Goal: Transaction & Acquisition: Purchase product/service

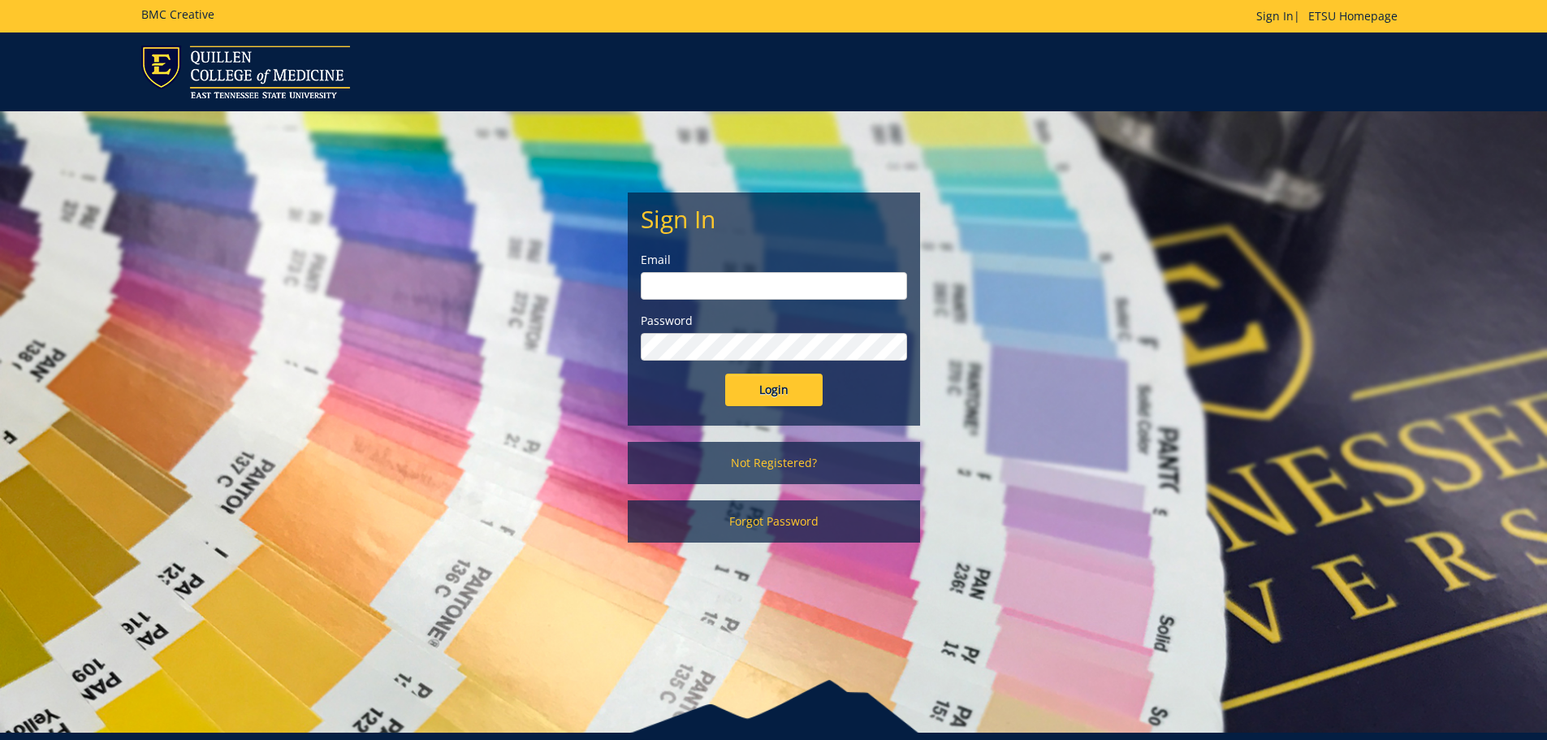
type input "[EMAIL_ADDRESS][DOMAIN_NAME]"
click at [779, 382] on input "Login" at bounding box center [773, 390] width 97 height 32
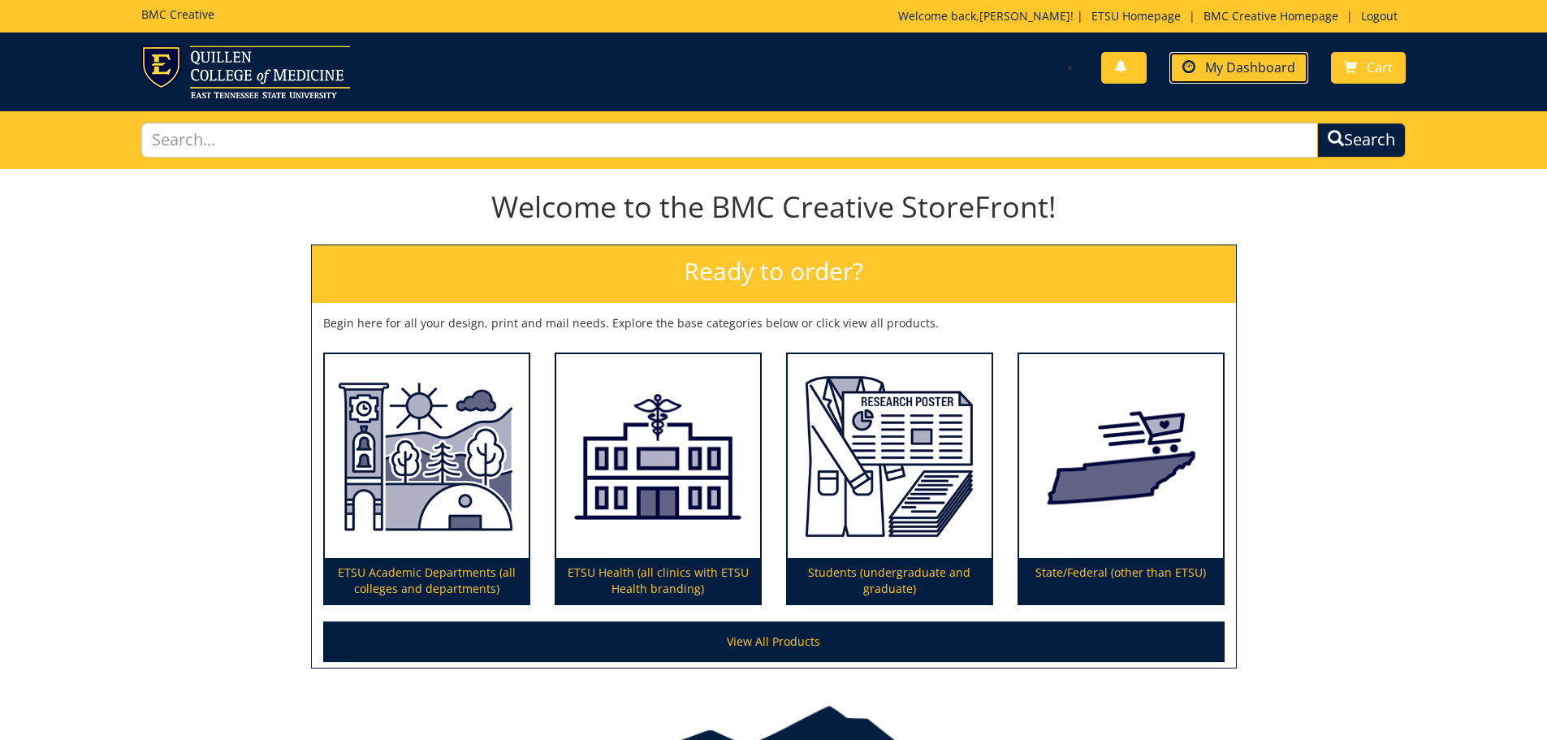
click at [1198, 63] on link "My Dashboard" at bounding box center [1239, 68] width 139 height 32
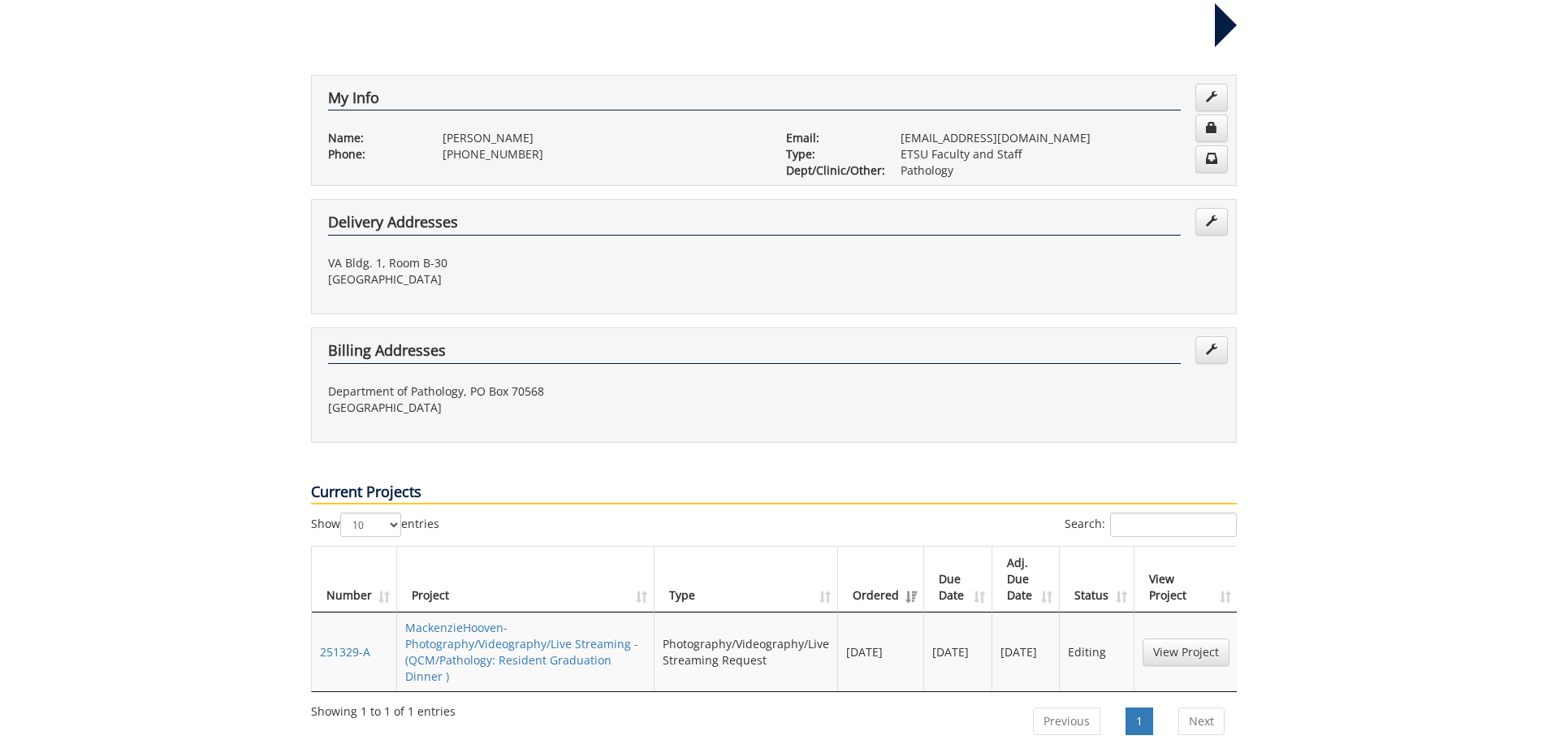
scroll to position [81, 0]
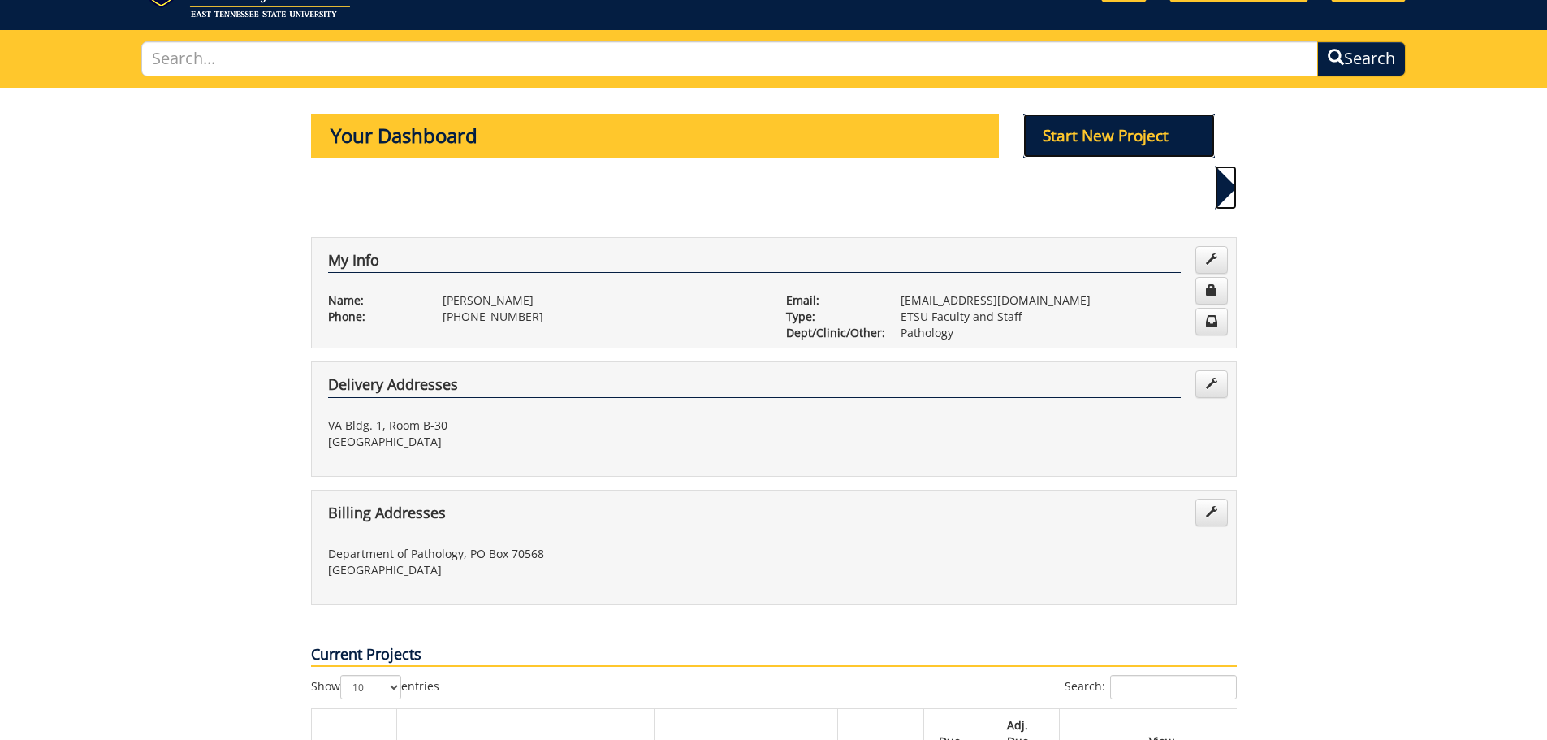
click at [1076, 134] on p "Start New Project" at bounding box center [1119, 136] width 192 height 44
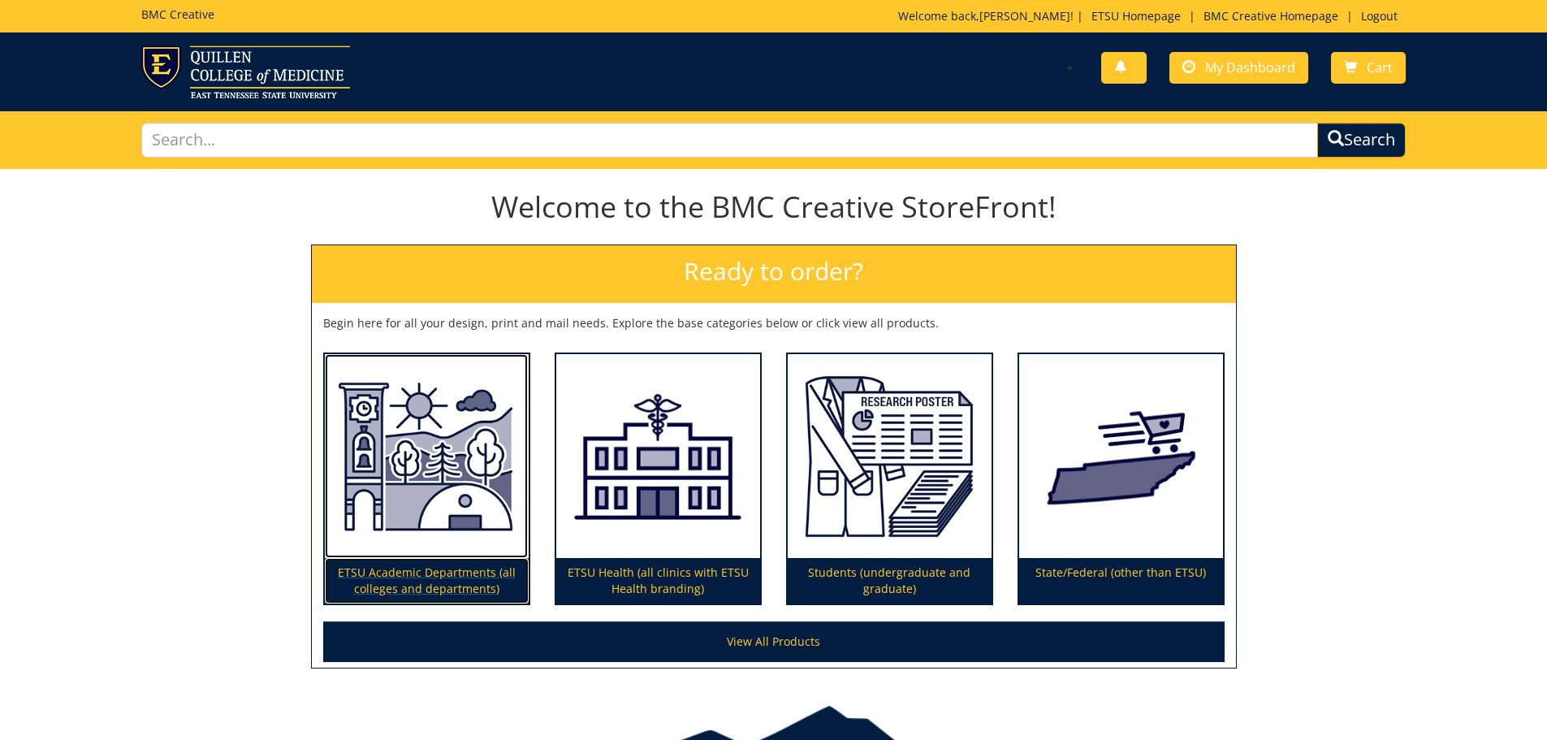
click at [429, 473] on img at bounding box center [427, 456] width 204 height 205
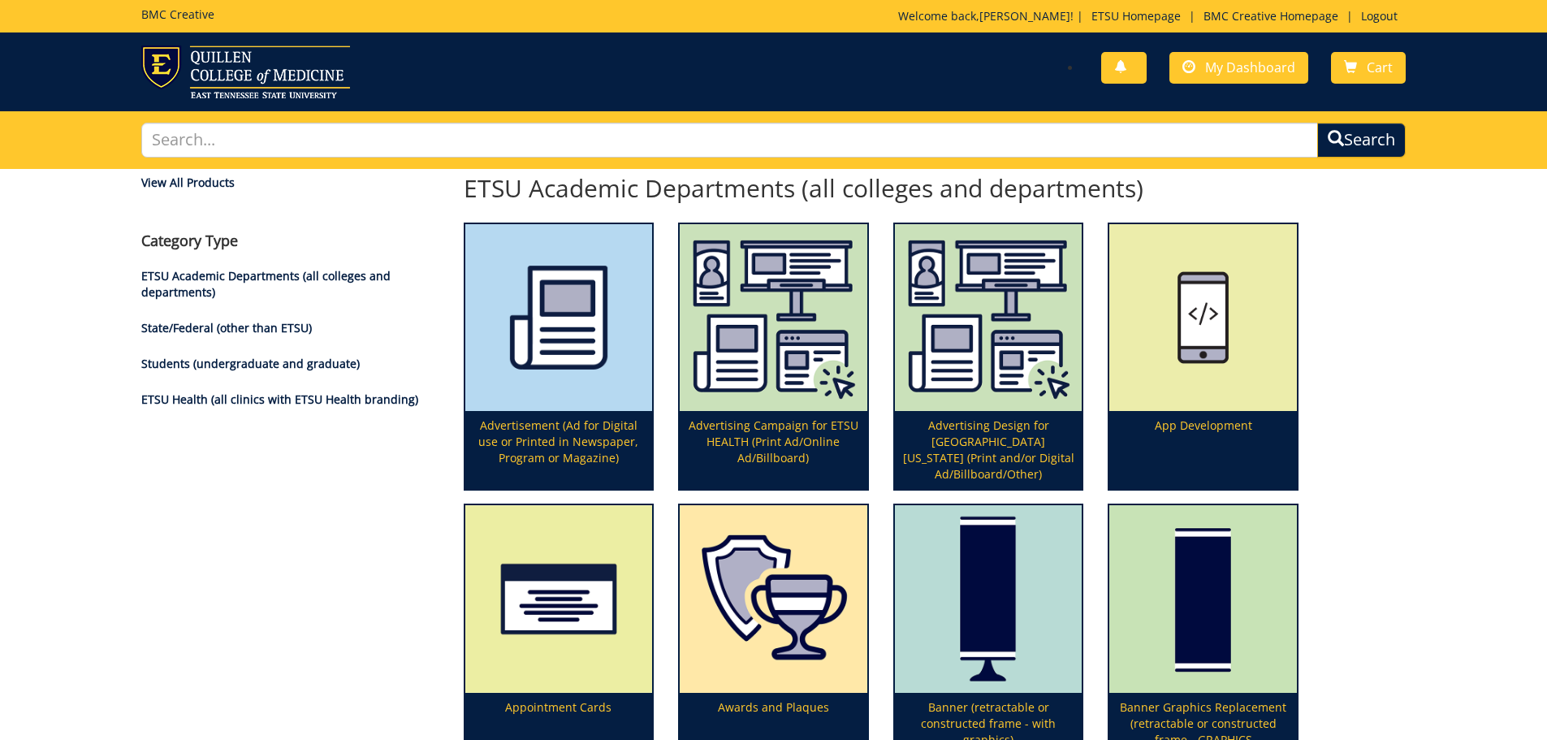
click at [925, 162] on div "Search" at bounding box center [774, 140] width 1290 height 58
click at [939, 132] on input "text" at bounding box center [730, 140] width 1178 height 35
type input "poster"
click at [1318, 123] on button "Search" at bounding box center [1362, 140] width 89 height 35
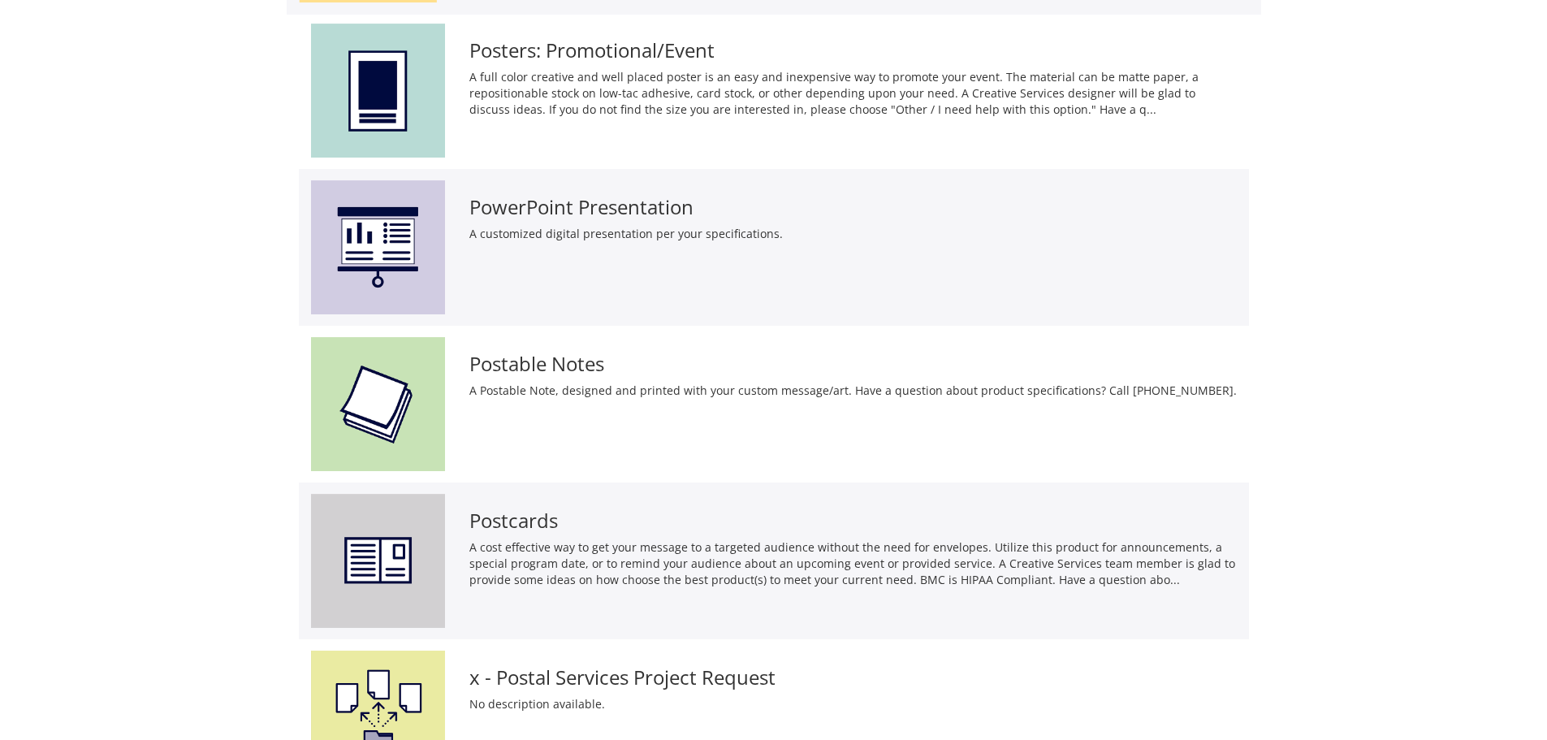
scroll to position [81, 0]
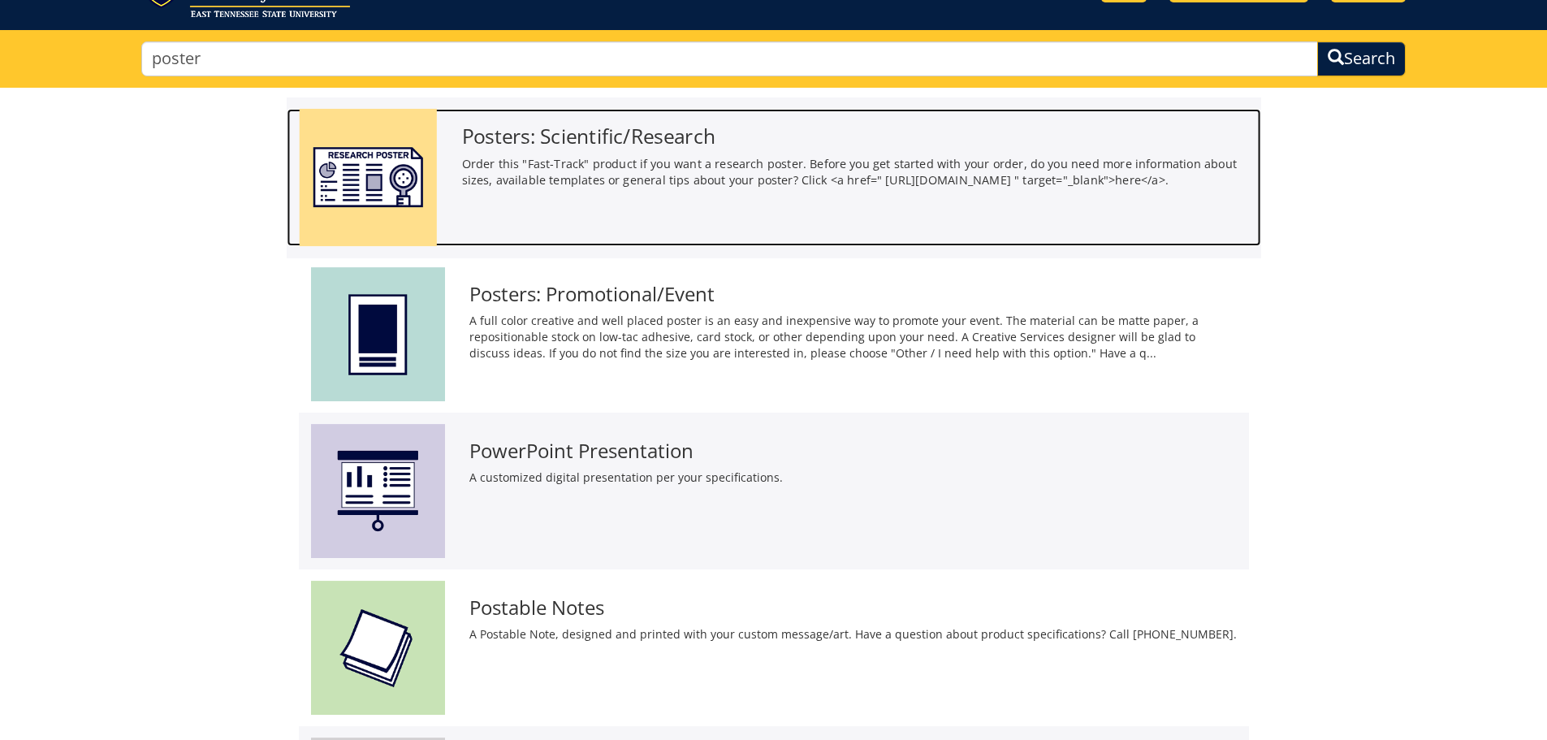
click at [716, 135] on h3 "Posters: Scientific/Research" at bounding box center [854, 136] width 787 height 22
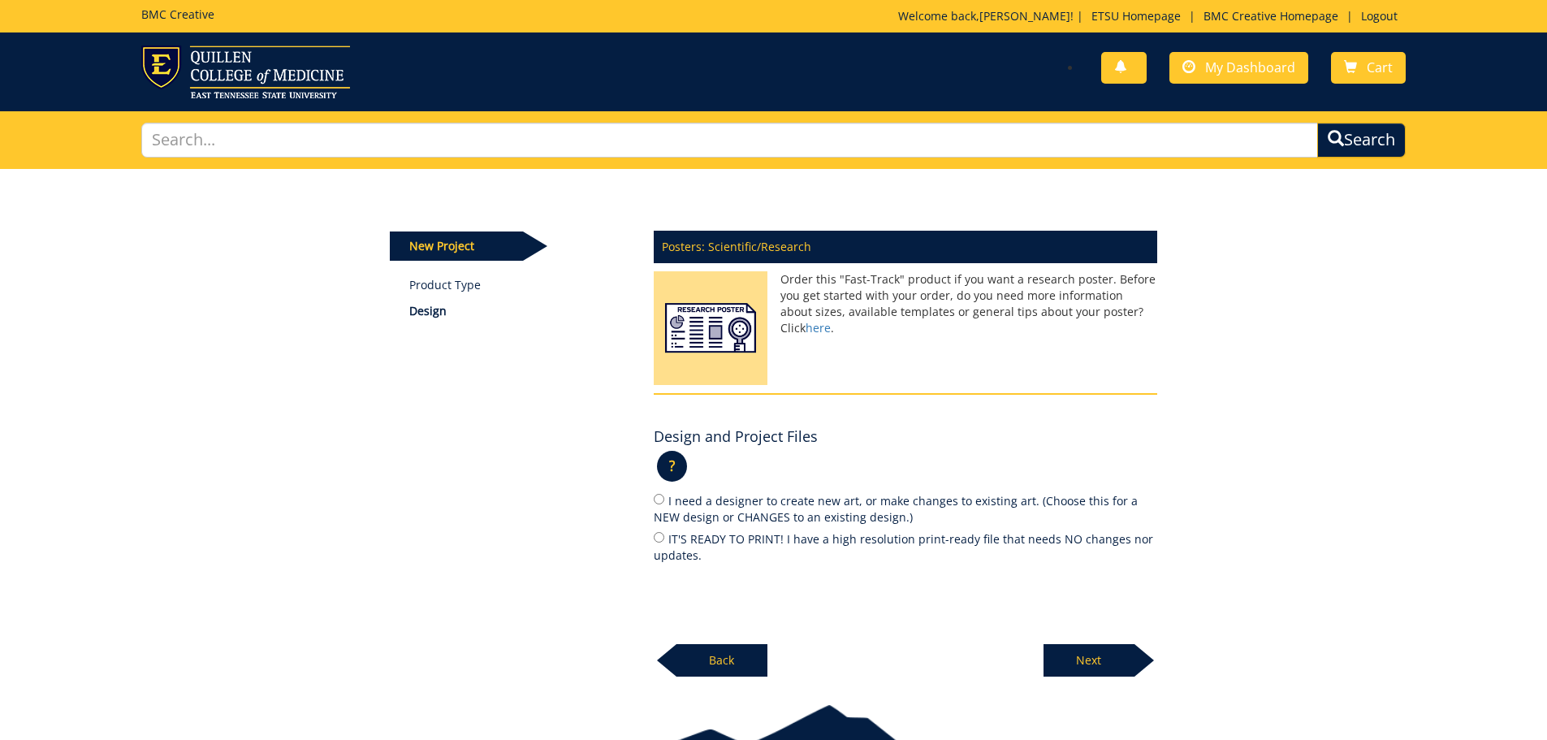
click at [786, 546] on label "IT'S READY TO PRINT! I have a high resolution print-ready file that needs NO ch…" at bounding box center [906, 547] width 504 height 34
click at [664, 543] on input "IT'S READY TO PRINT! I have a high resolution print-ready file that needs NO ch…" at bounding box center [659, 537] width 11 height 11
radio input "true"
click at [1080, 651] on p "Next" at bounding box center [1089, 660] width 91 height 32
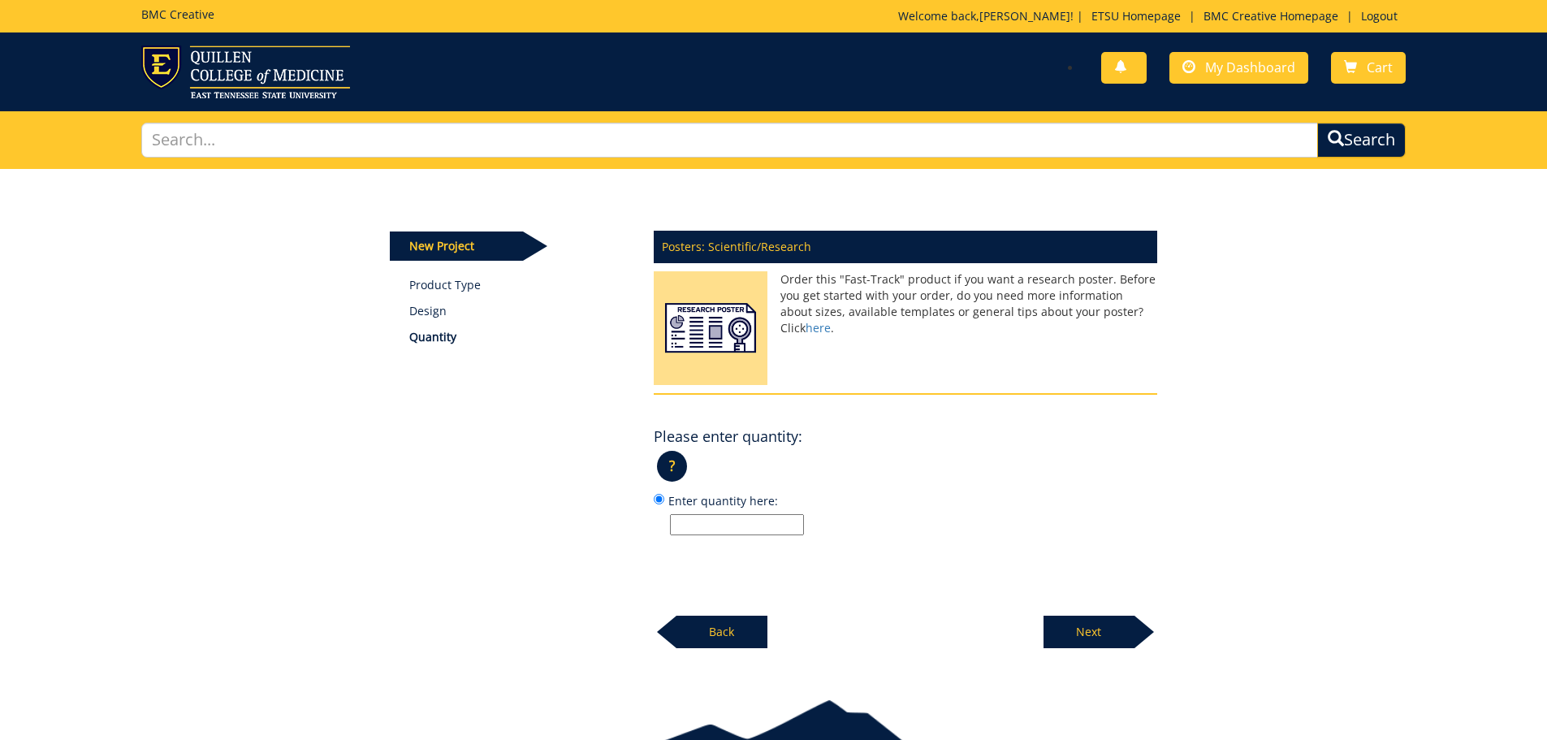
click at [781, 517] on input "Enter quantity here:" at bounding box center [737, 524] width 134 height 21
type input "1"
click at [1064, 620] on p "Next" at bounding box center [1089, 632] width 91 height 32
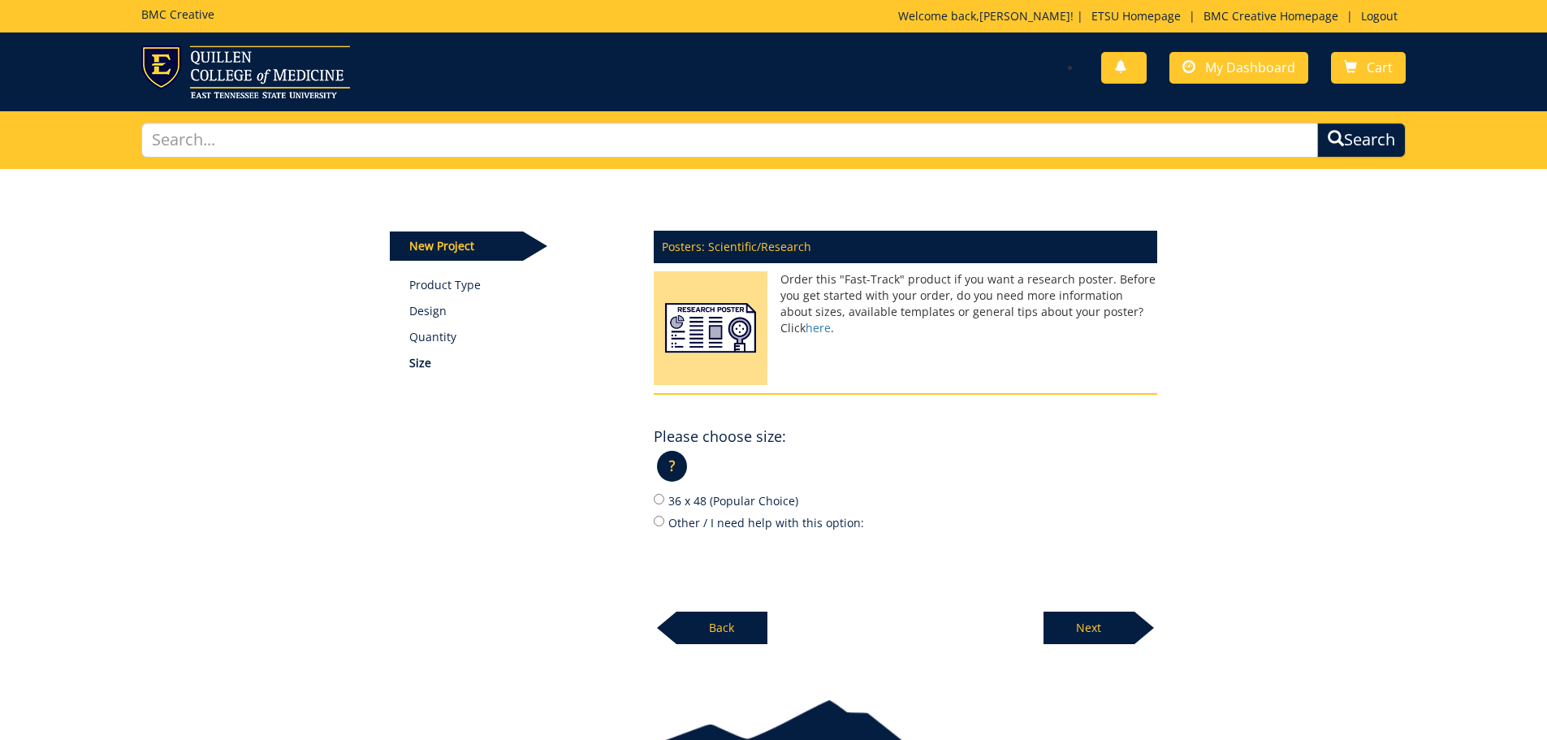
click at [694, 522] on label "Other / I need help with this option:" at bounding box center [906, 522] width 504 height 18
click at [664, 522] on input "Other / I need help with this option:" at bounding box center [659, 521] width 11 height 11
radio input "true"
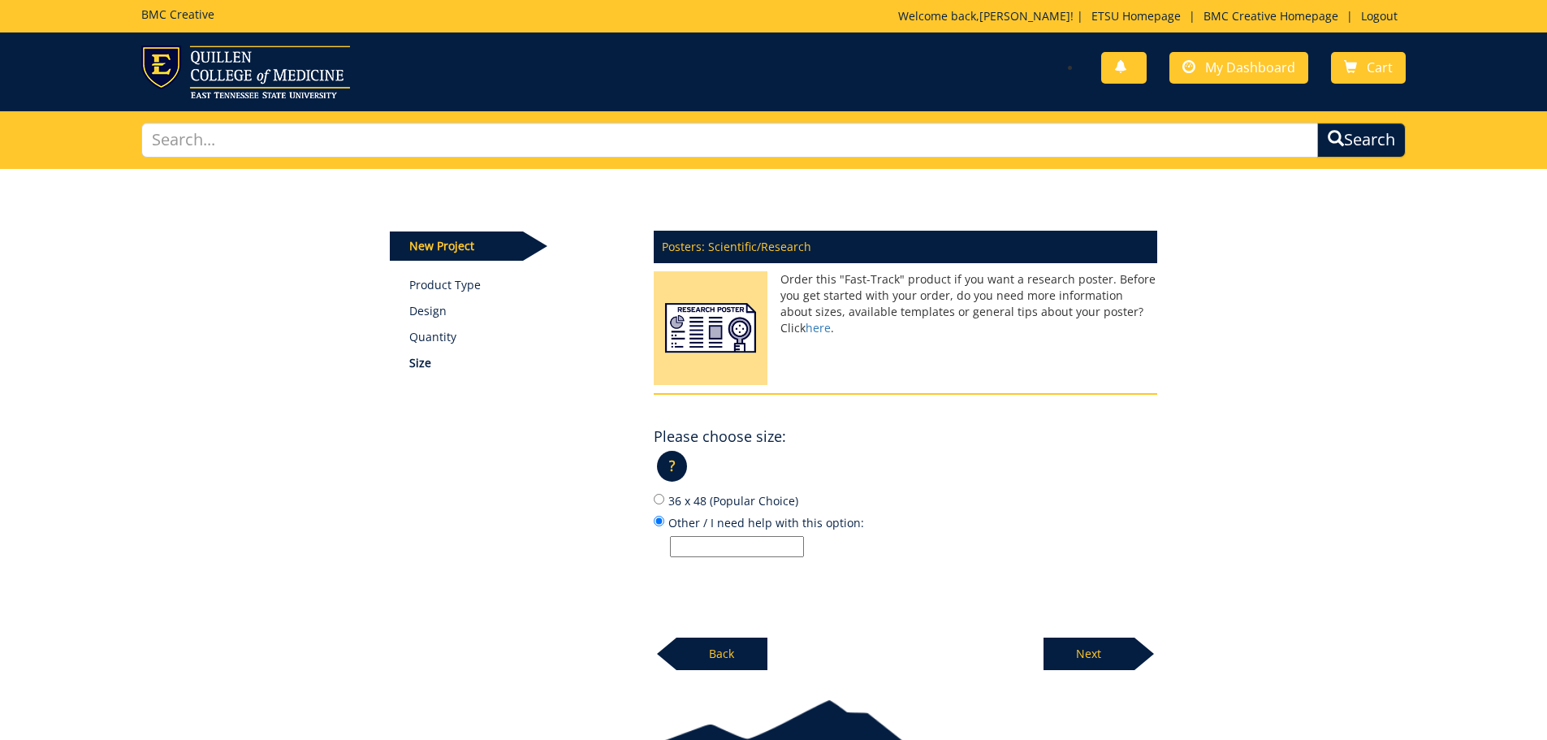
click at [705, 547] on input "Other / I need help with this option:" at bounding box center [737, 546] width 134 height 21
drag, startPoint x: 686, startPoint y: 544, endPoint x: 673, endPoint y: 546, distance: 13.1
click at [673, 546] on input "45 x 45" at bounding box center [737, 546] width 134 height 21
type input "36 x 45"
click at [1114, 659] on p "Next" at bounding box center [1089, 654] width 91 height 32
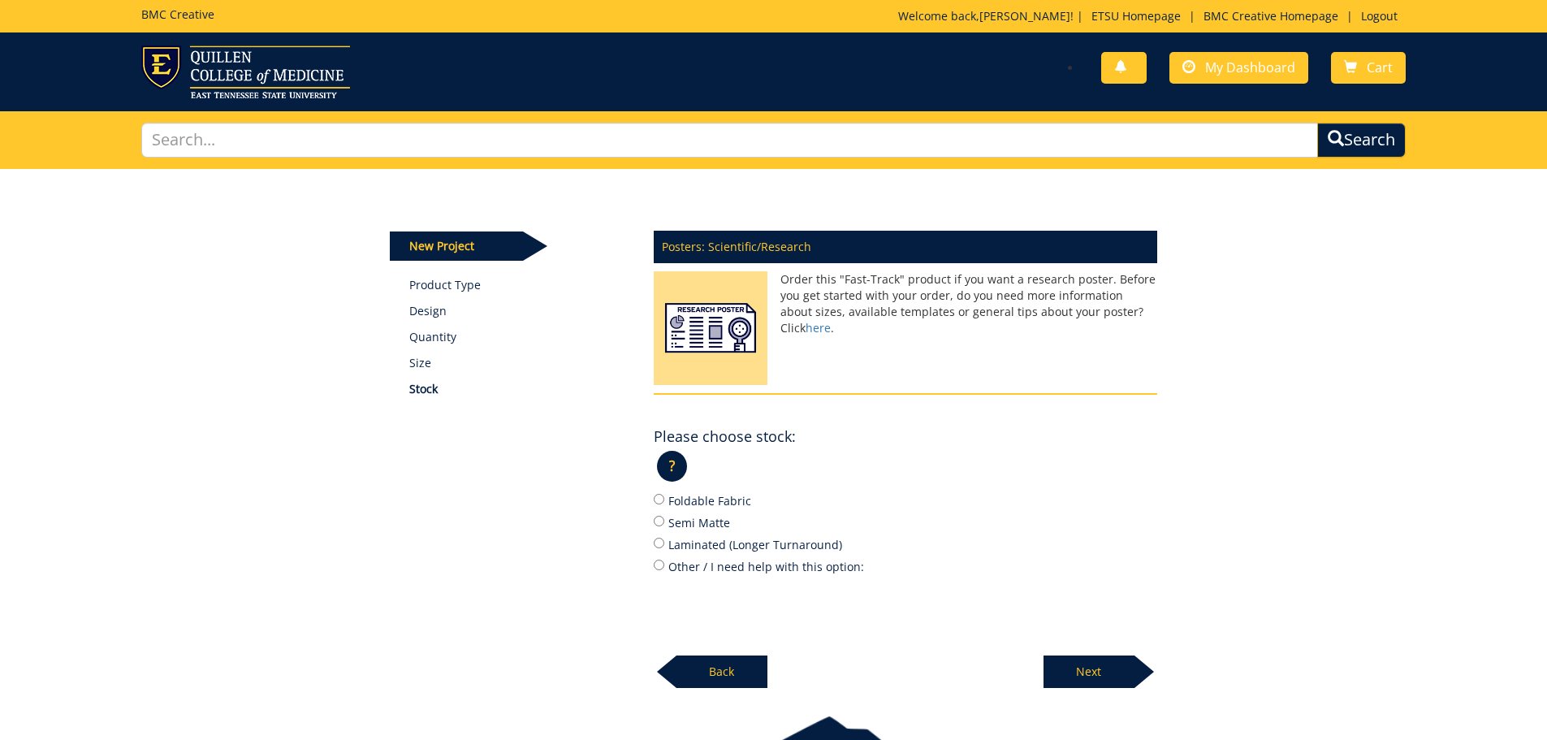
drag, startPoint x: 700, startPoint y: 525, endPoint x: 709, endPoint y: 526, distance: 9.1
click at [701, 525] on label "Semi Matte" at bounding box center [906, 522] width 504 height 18
click at [664, 525] on input "Semi Matte" at bounding box center [659, 521] width 11 height 11
radio input "true"
click at [1097, 661] on p "Next" at bounding box center [1089, 672] width 91 height 32
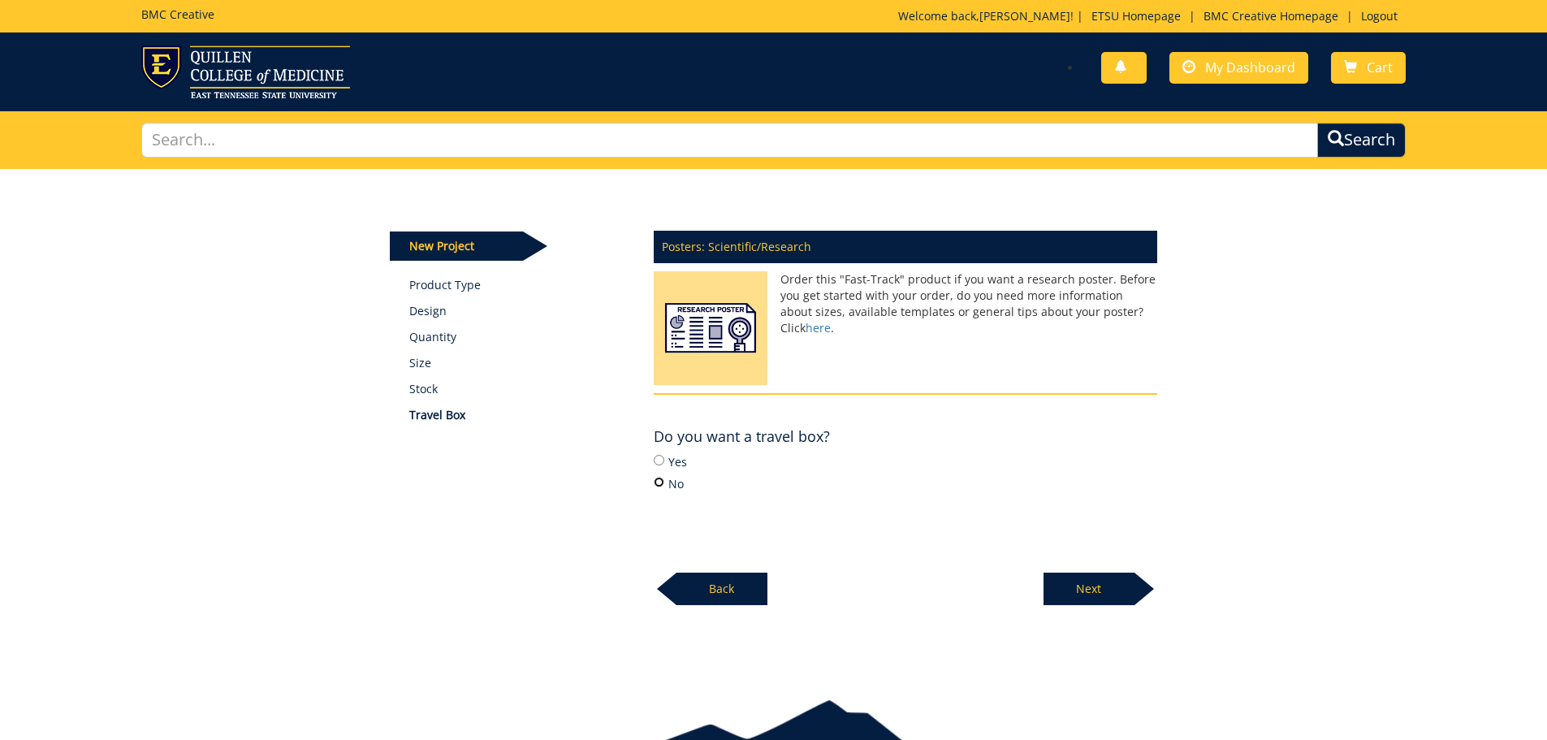
click at [662, 477] on input "No" at bounding box center [659, 482] width 11 height 11
radio input "true"
click at [1098, 583] on p "Next" at bounding box center [1089, 589] width 91 height 32
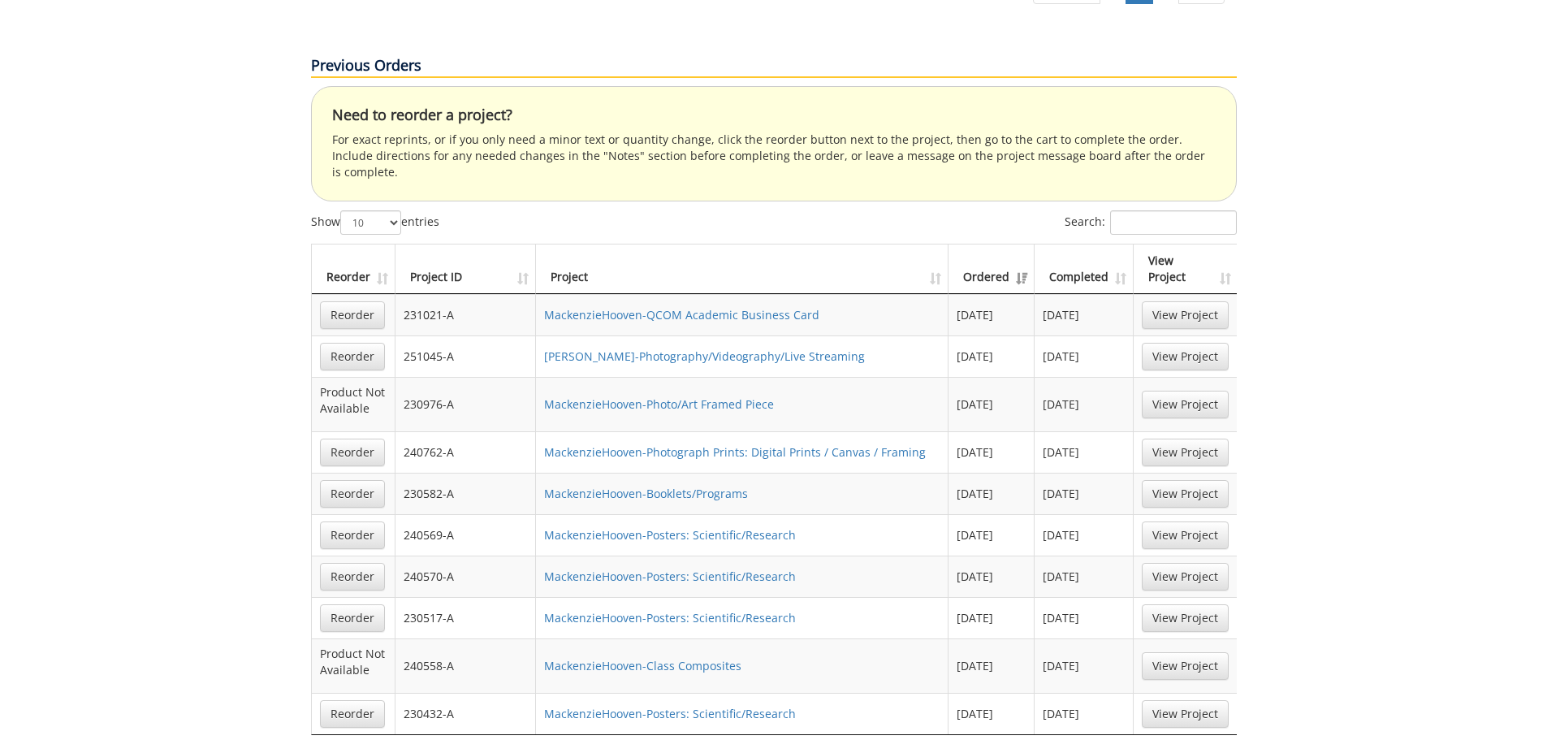
scroll to position [1056, 0]
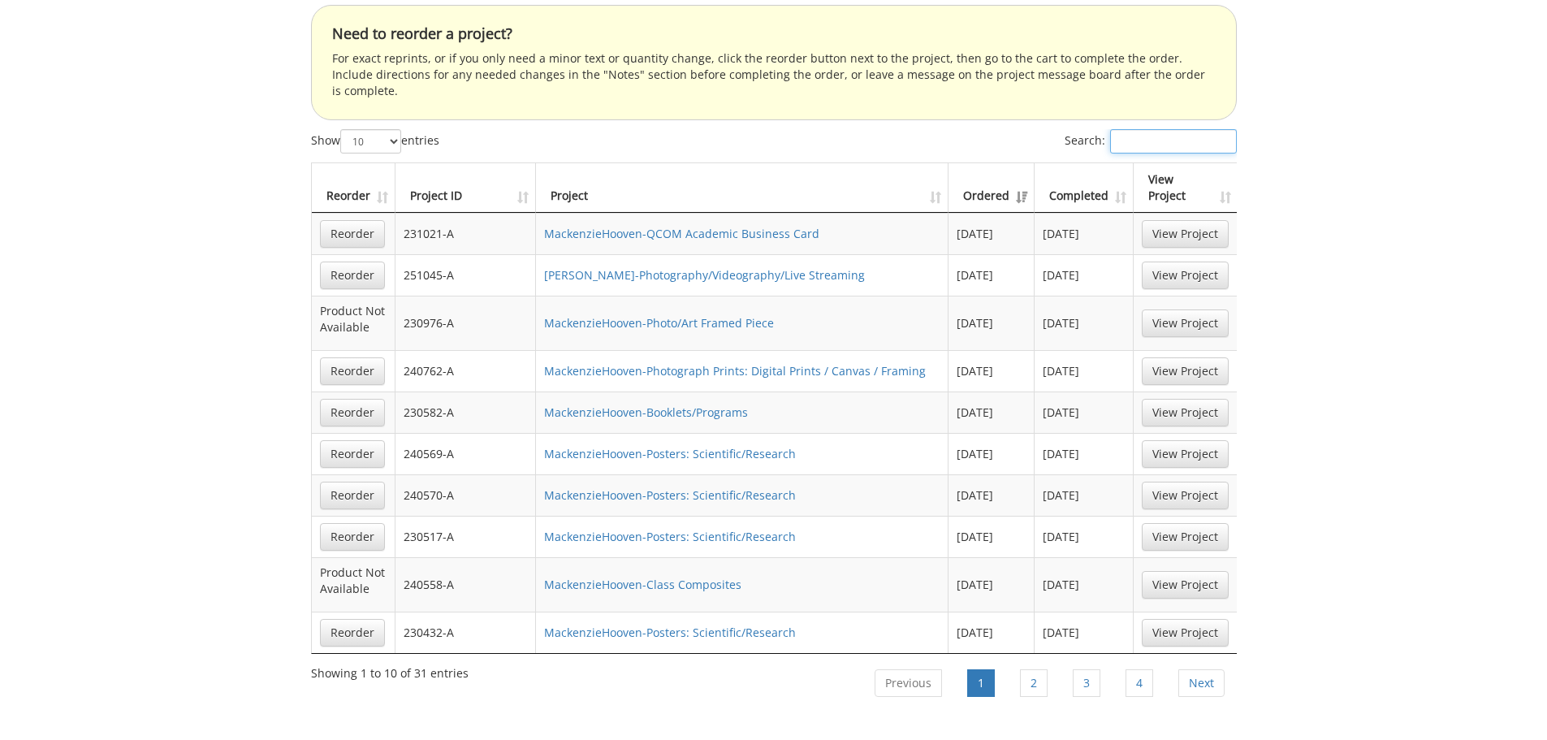
click at [1196, 129] on input "Search:" at bounding box center [1173, 141] width 127 height 24
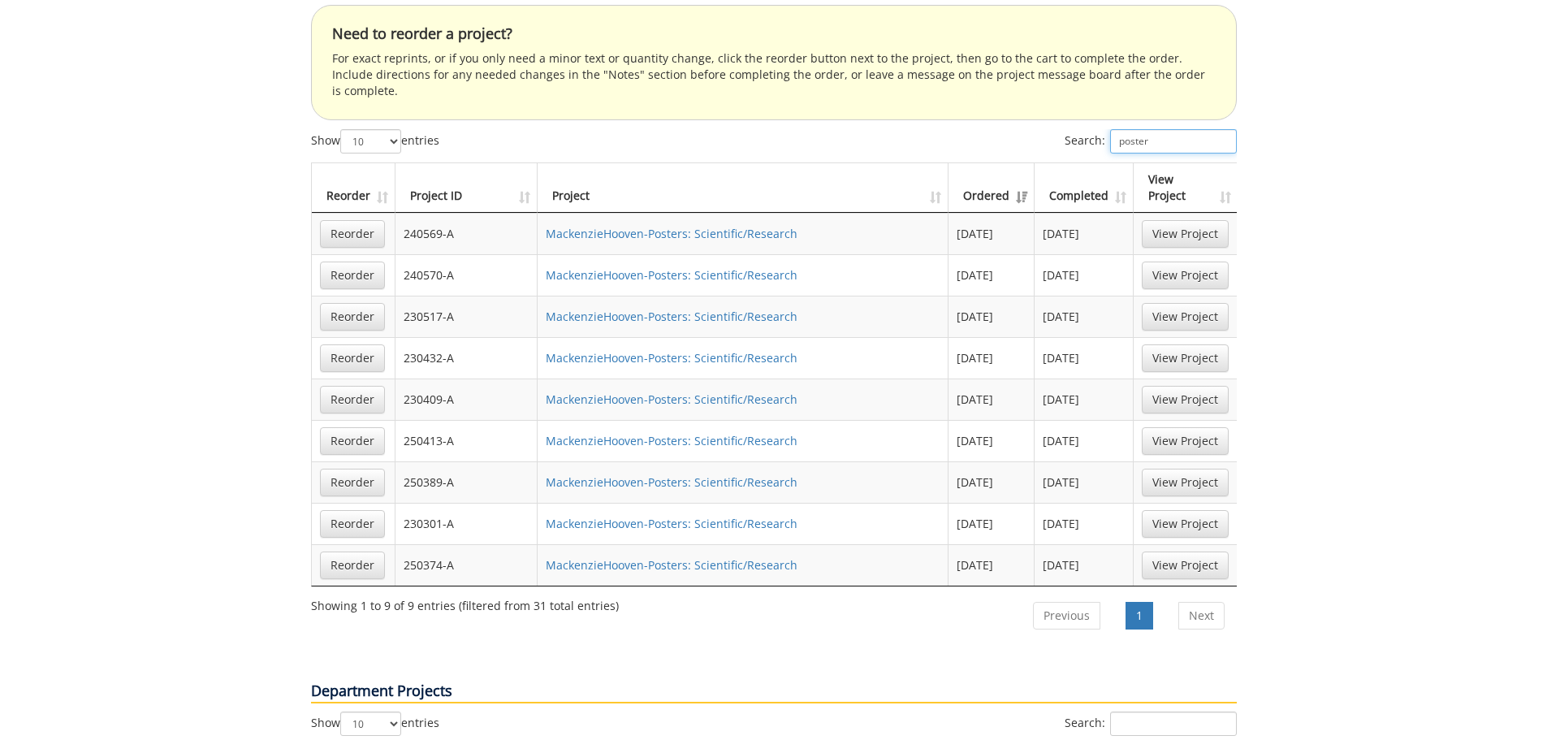
type input "poster"
click at [1352, 162] on div "Your Dashboard Start New Project My Info Name: Mackenzie Hooven Phone: (423) 43…" at bounding box center [773, 333] width 1547 height 2441
drag, startPoint x: 1167, startPoint y: 510, endPoint x: 1155, endPoint y: 530, distance: 23.7
drag, startPoint x: 1155, startPoint y: 530, endPoint x: 1332, endPoint y: 145, distance: 423.8
click at [1342, 98] on div "Your Dashboard Start New Project My Info Name: Mackenzie Hooven Phone: (423) 43…" at bounding box center [773, 333] width 1547 height 2441
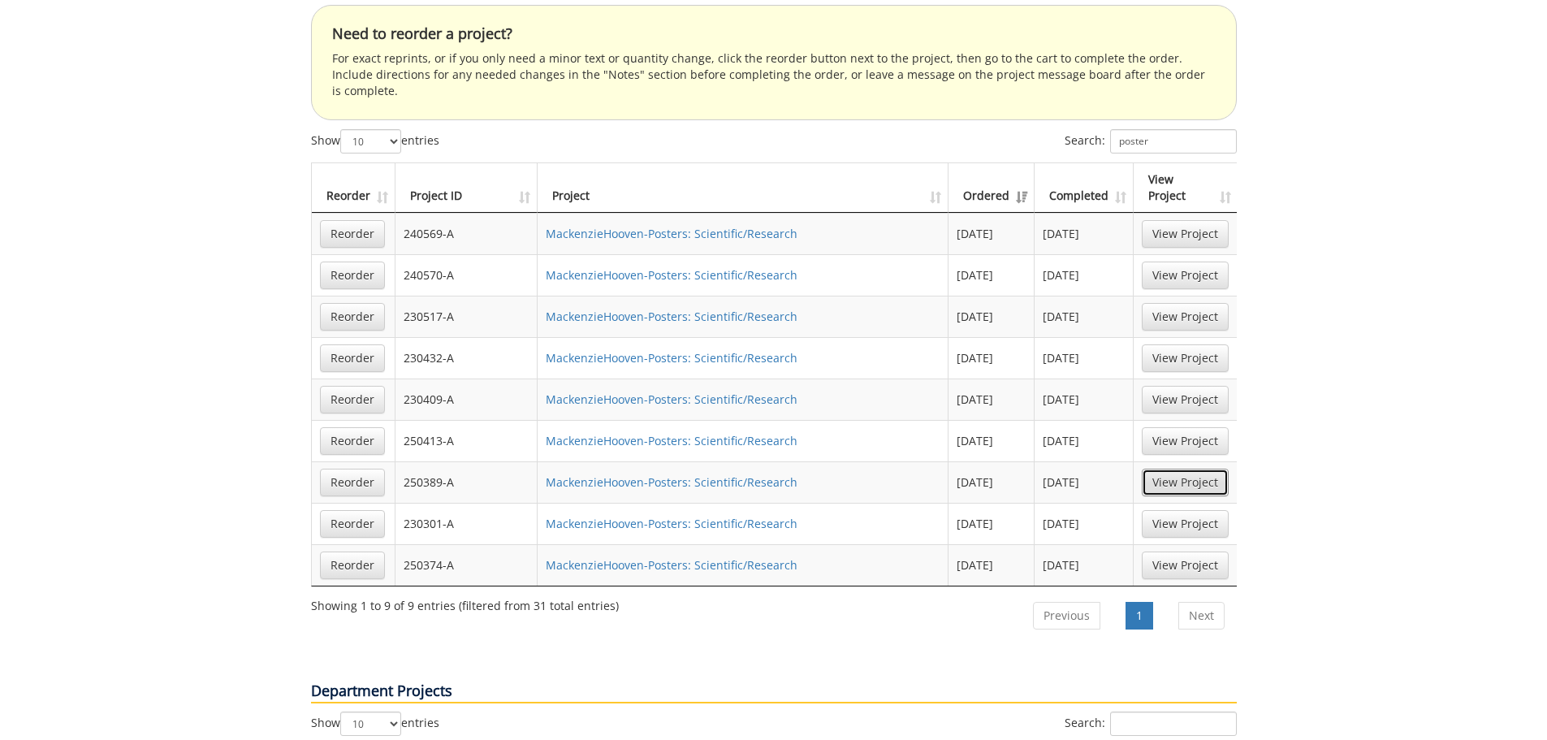
scroll to position [731, 0]
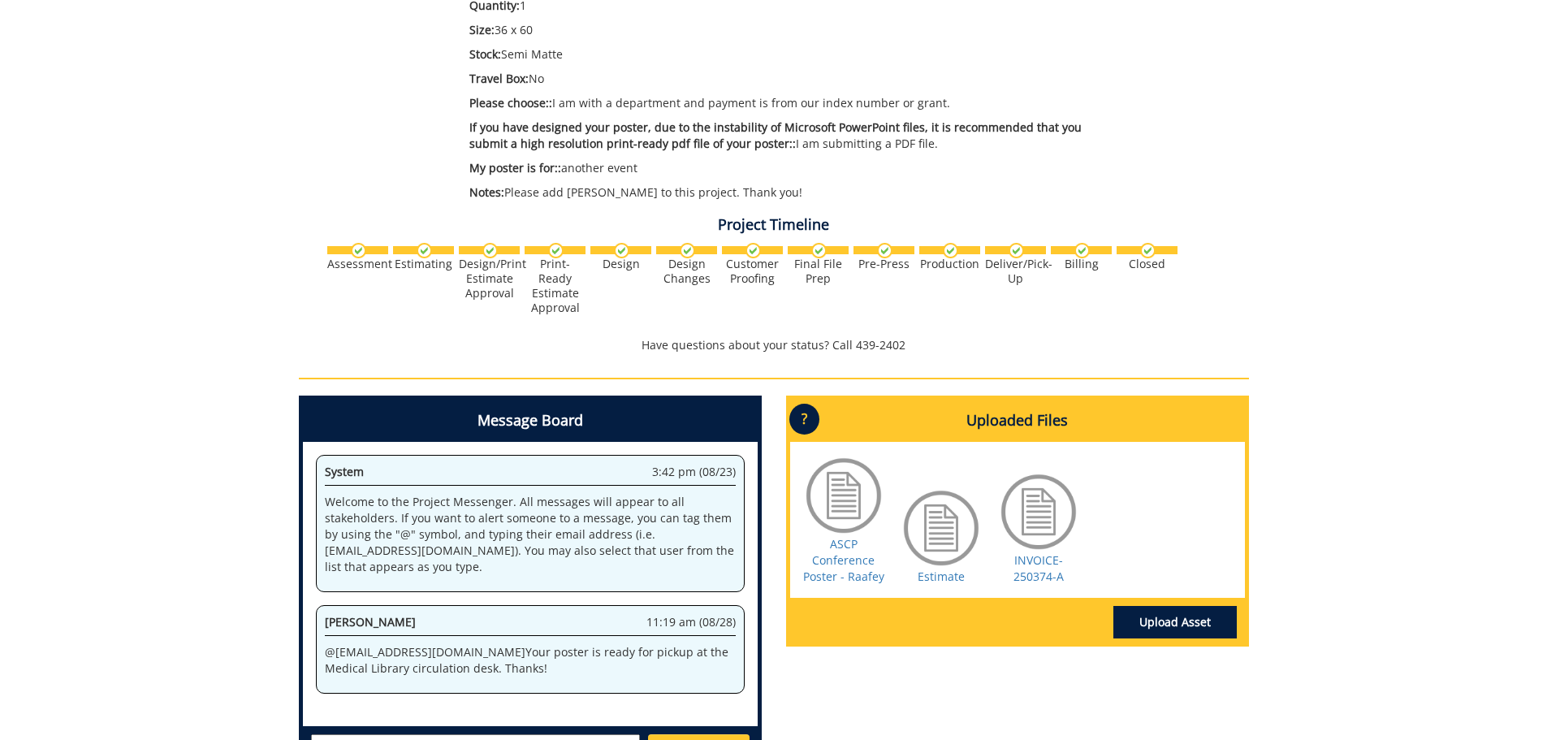
scroll to position [244, 0]
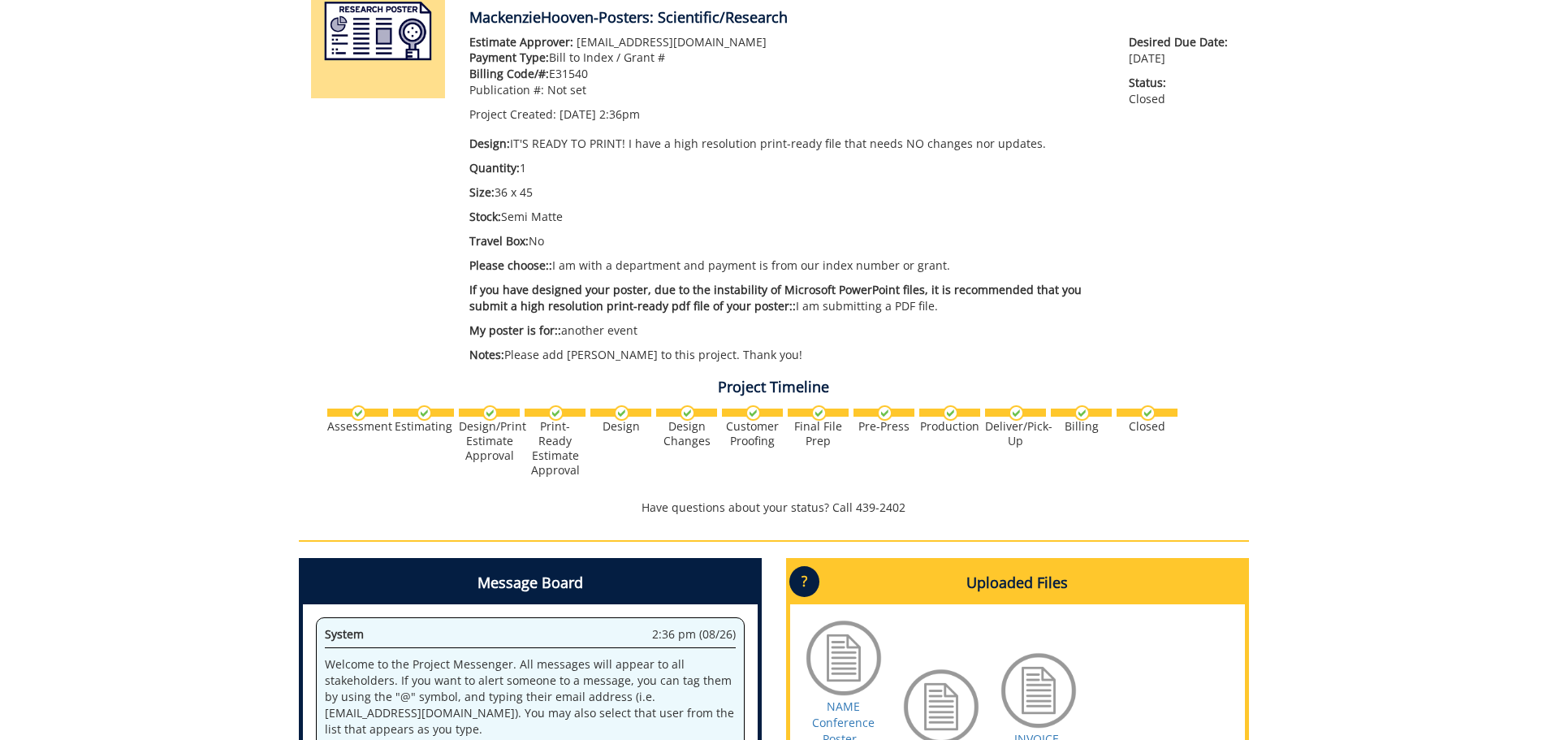
scroll to position [406, 0]
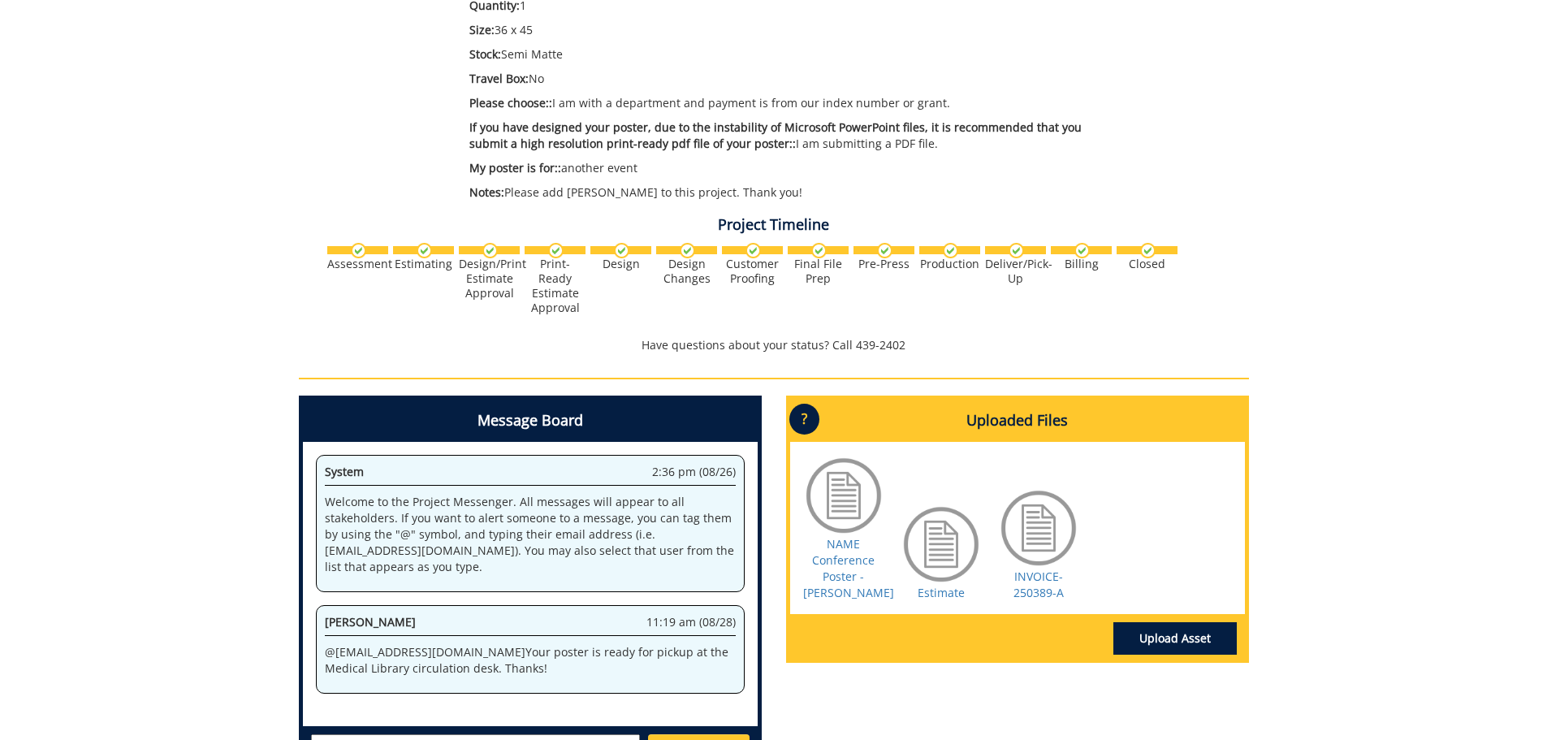
click at [519, 137] on span "If you have designed your poster, due to the instability of Microsoft PowerPoin…" at bounding box center [776, 135] width 612 height 32
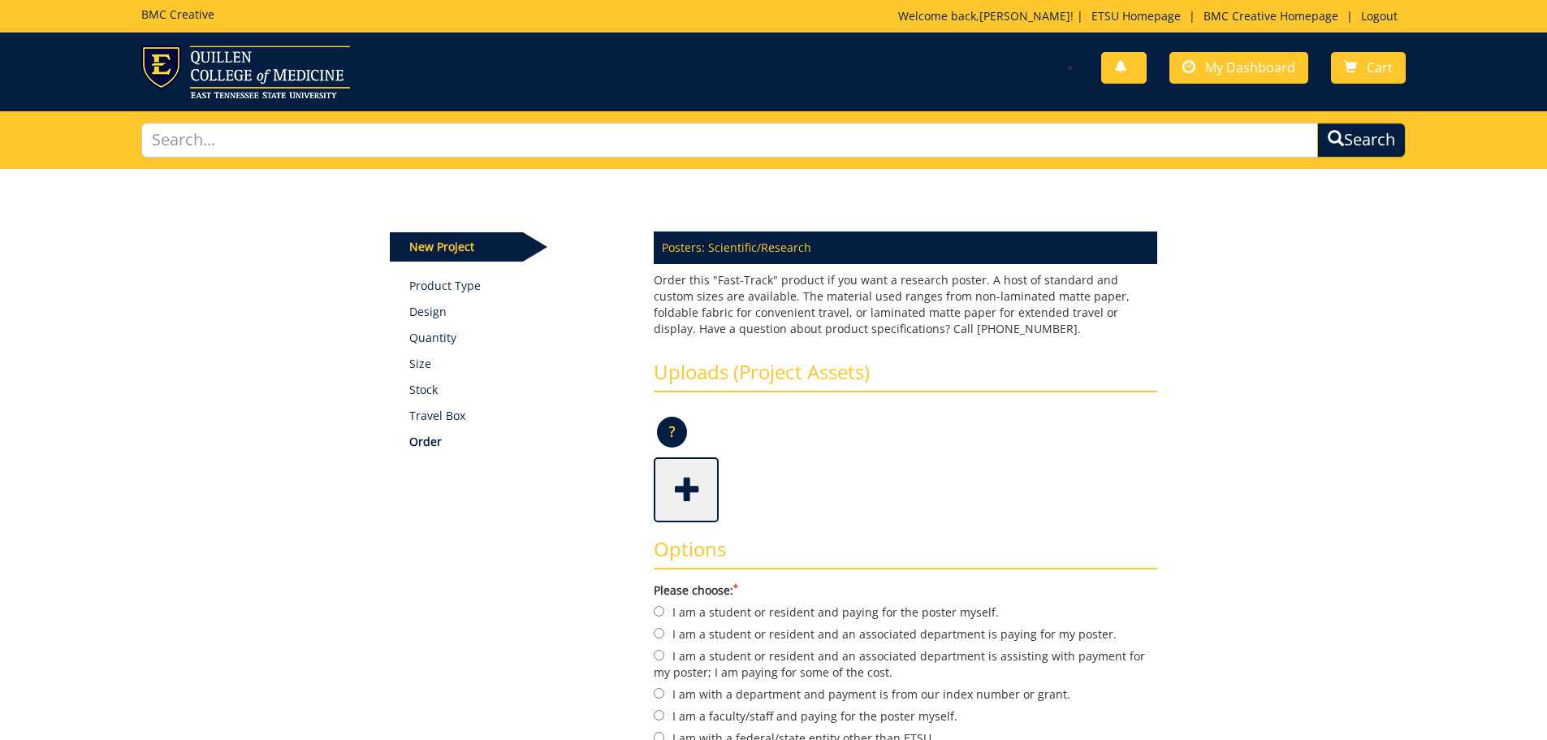
scroll to position [162, 0]
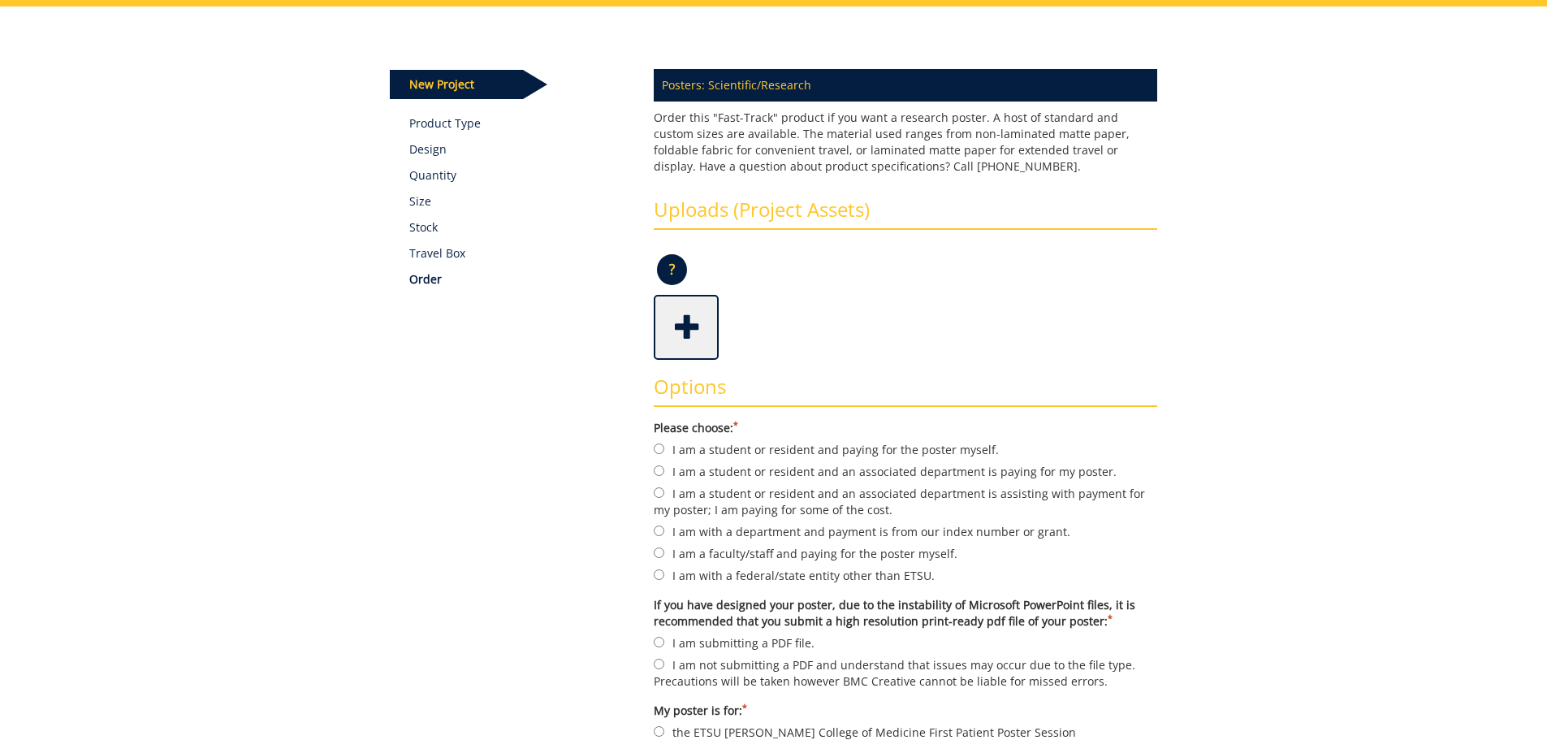
click at [764, 533] on label "I am with a department and payment is from our index number or grant." at bounding box center [906, 531] width 504 height 18
click at [664, 533] on input "I am with a department and payment is from our index number or grant." at bounding box center [659, 531] width 11 height 11
radio input "true"
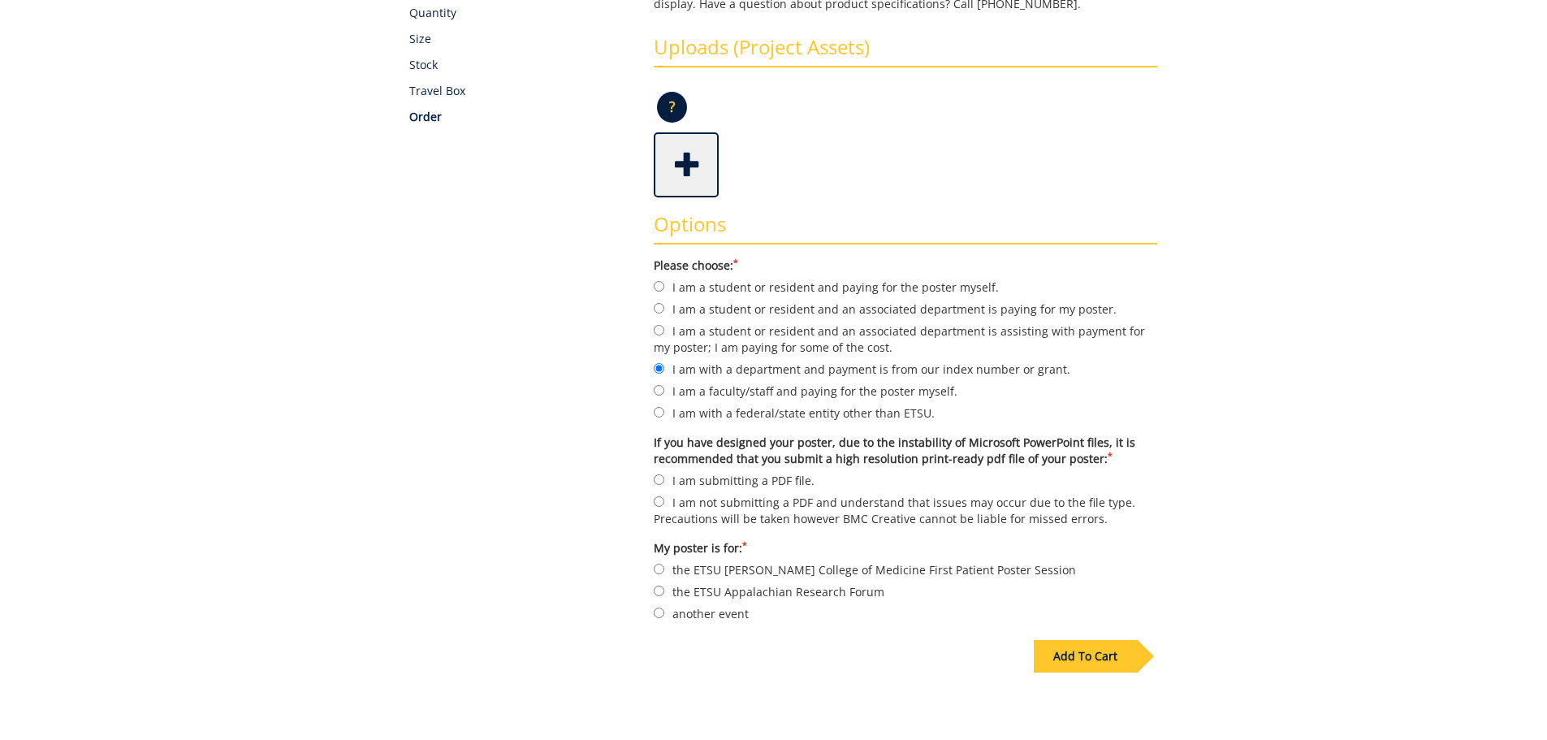
click at [748, 475] on label "I am submitting a PDF file." at bounding box center [906, 480] width 504 height 18
click at [664, 475] on input "I am submitting a PDF file." at bounding box center [659, 479] width 11 height 11
radio input "true"
click at [719, 616] on label "another event" at bounding box center [906, 613] width 504 height 18
click at [664, 616] on input "another event" at bounding box center [659, 613] width 11 height 11
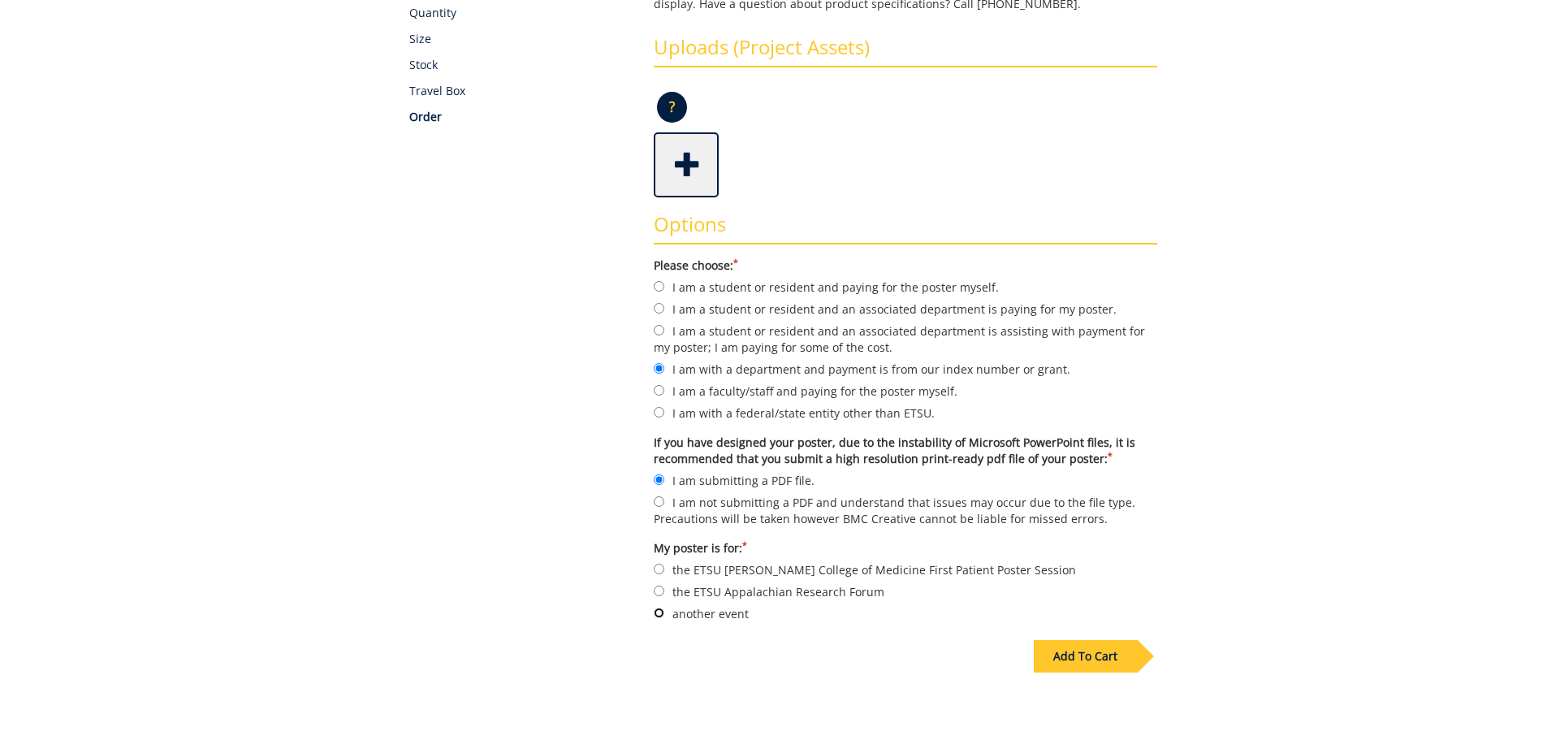
radio input "true"
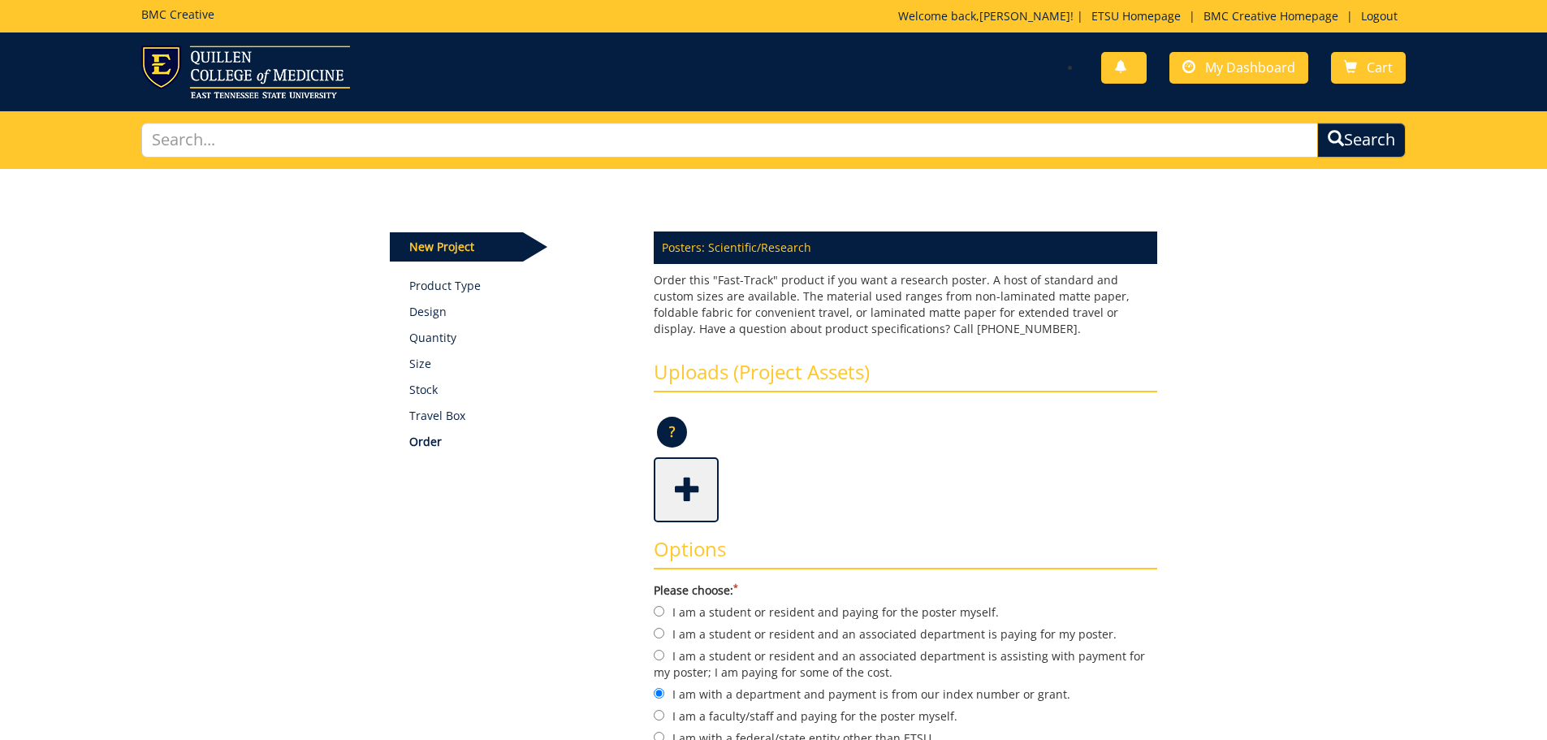
scroll to position [81, 0]
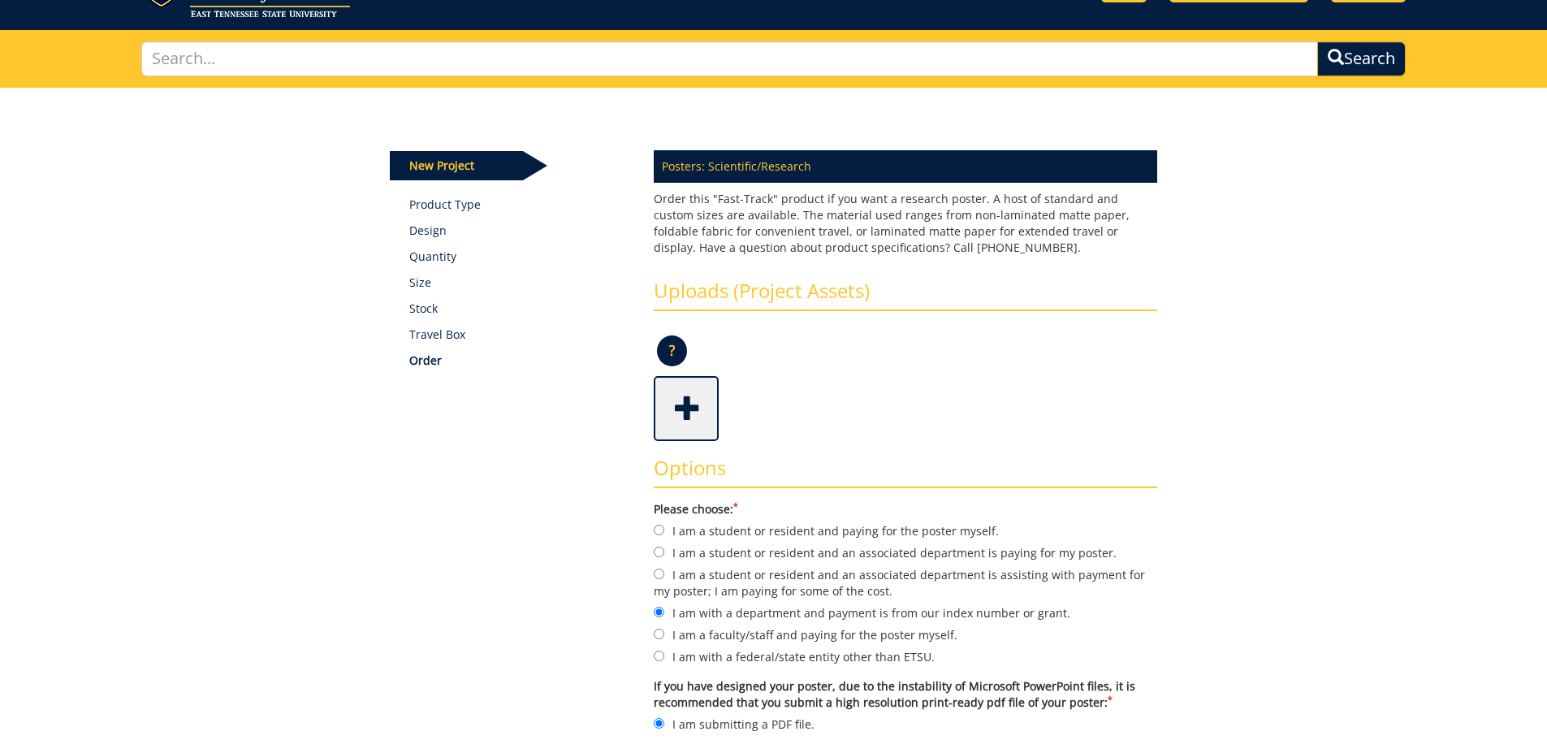
click at [669, 407] on span at bounding box center [688, 407] width 65 height 57
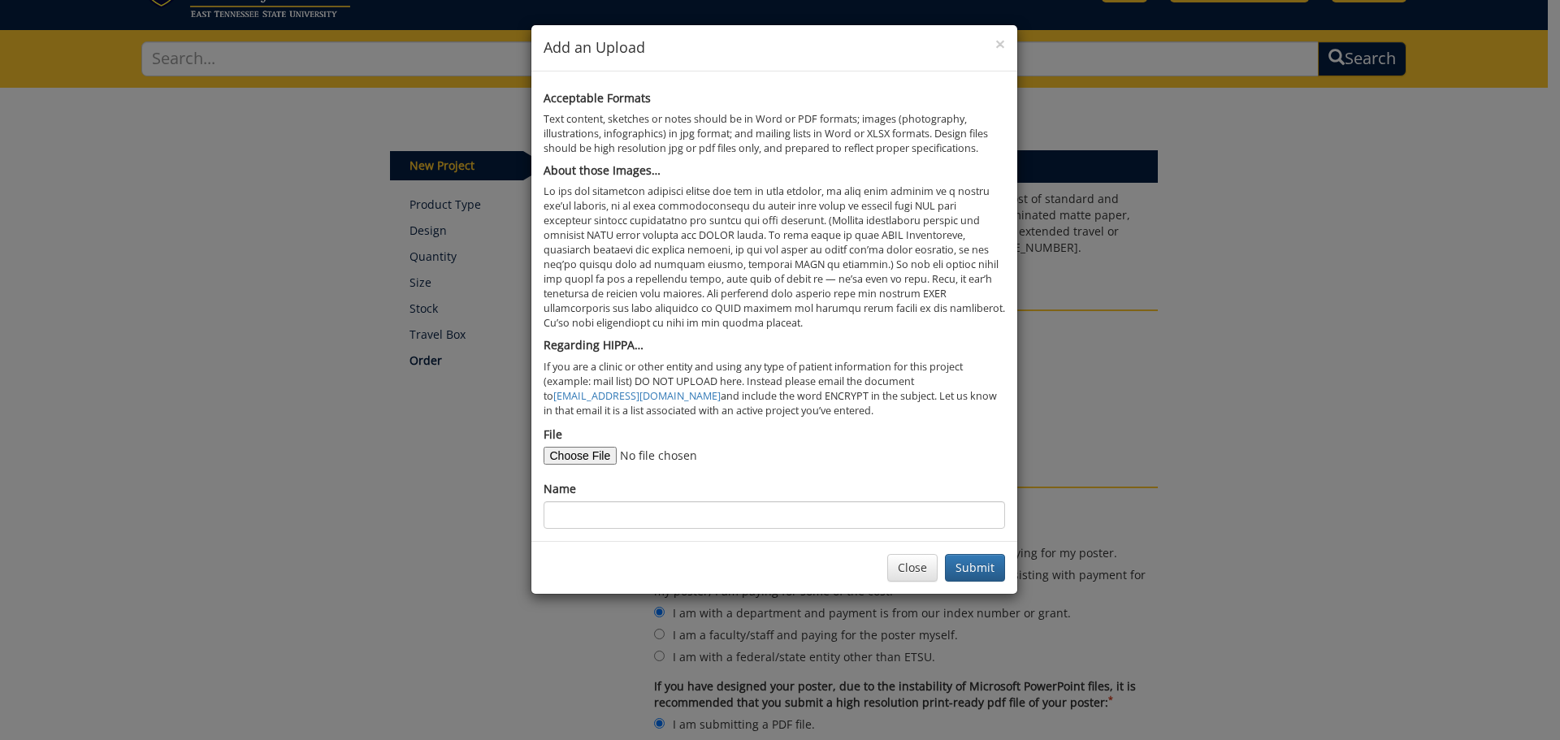
type input "C:\fakepath\Gastric Dilation_NAME 2025_final.pdf"
click at [617, 509] on input "Name" at bounding box center [773, 515] width 461 height 28
type input "[PERSON_NAME] Conference Poster"
click at [962, 559] on button "Submit" at bounding box center [975, 568] width 60 height 28
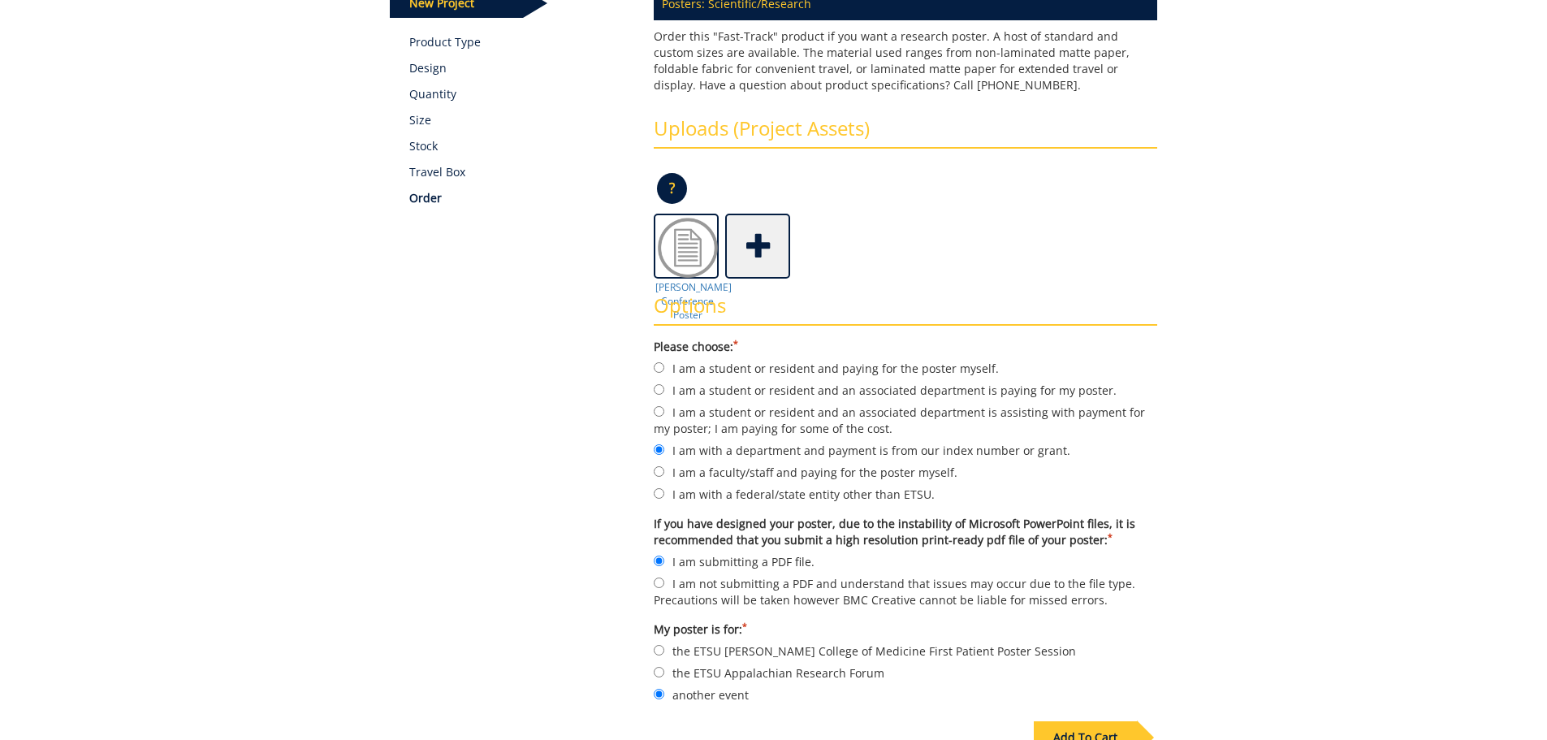
scroll to position [406, 0]
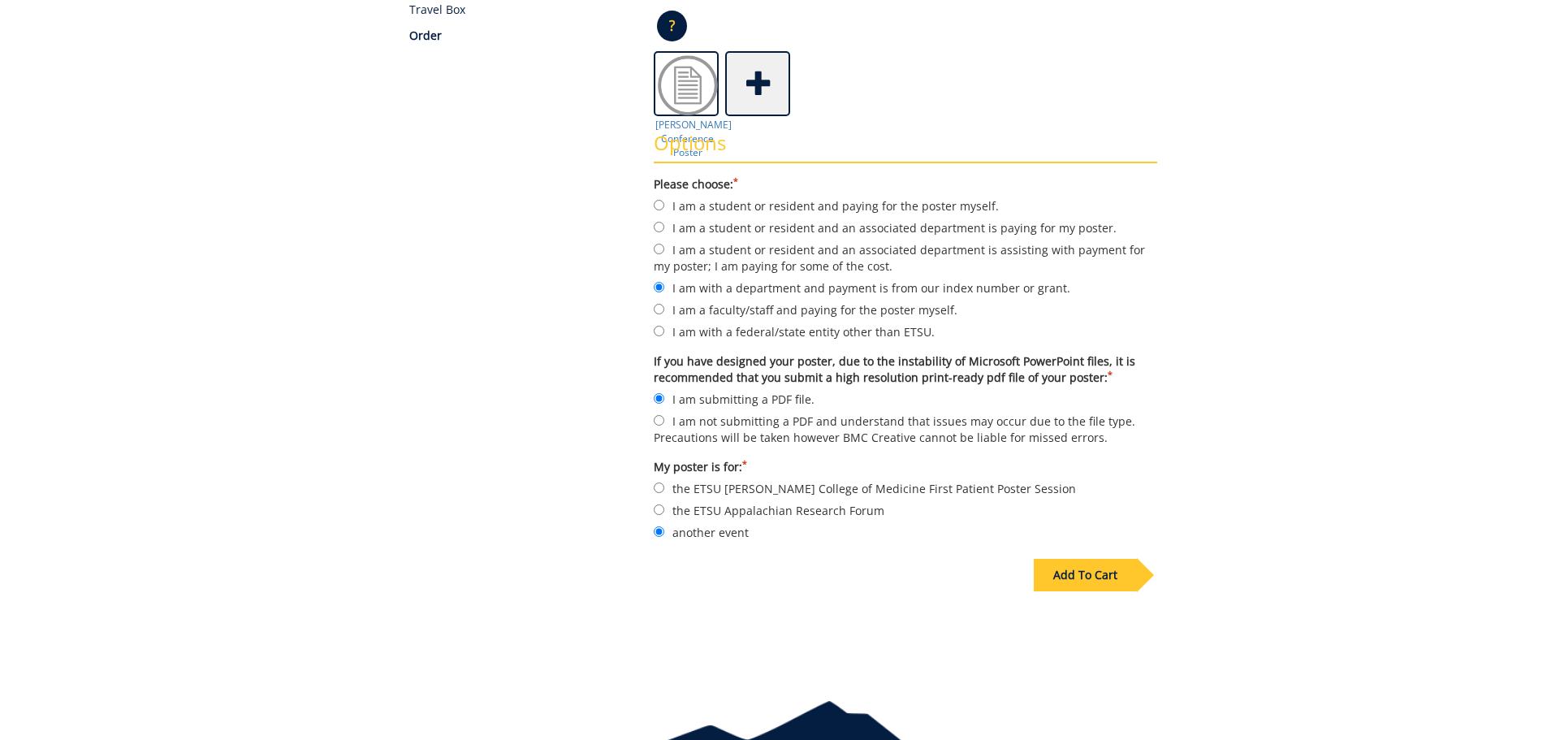
click at [1145, 574] on div at bounding box center [1145, 575] width 17 height 34
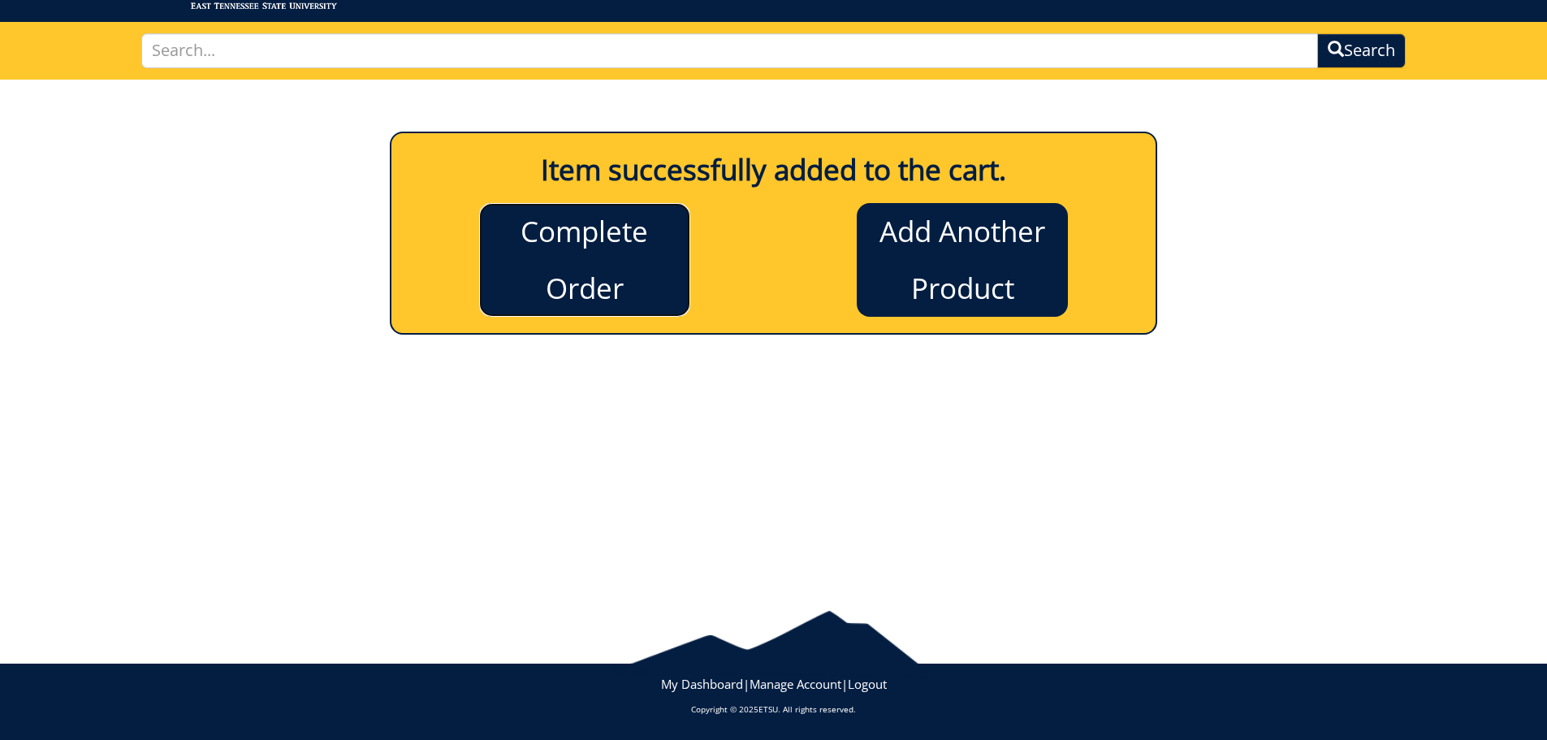
click at [586, 288] on link "Complete Order" at bounding box center [584, 260] width 211 height 114
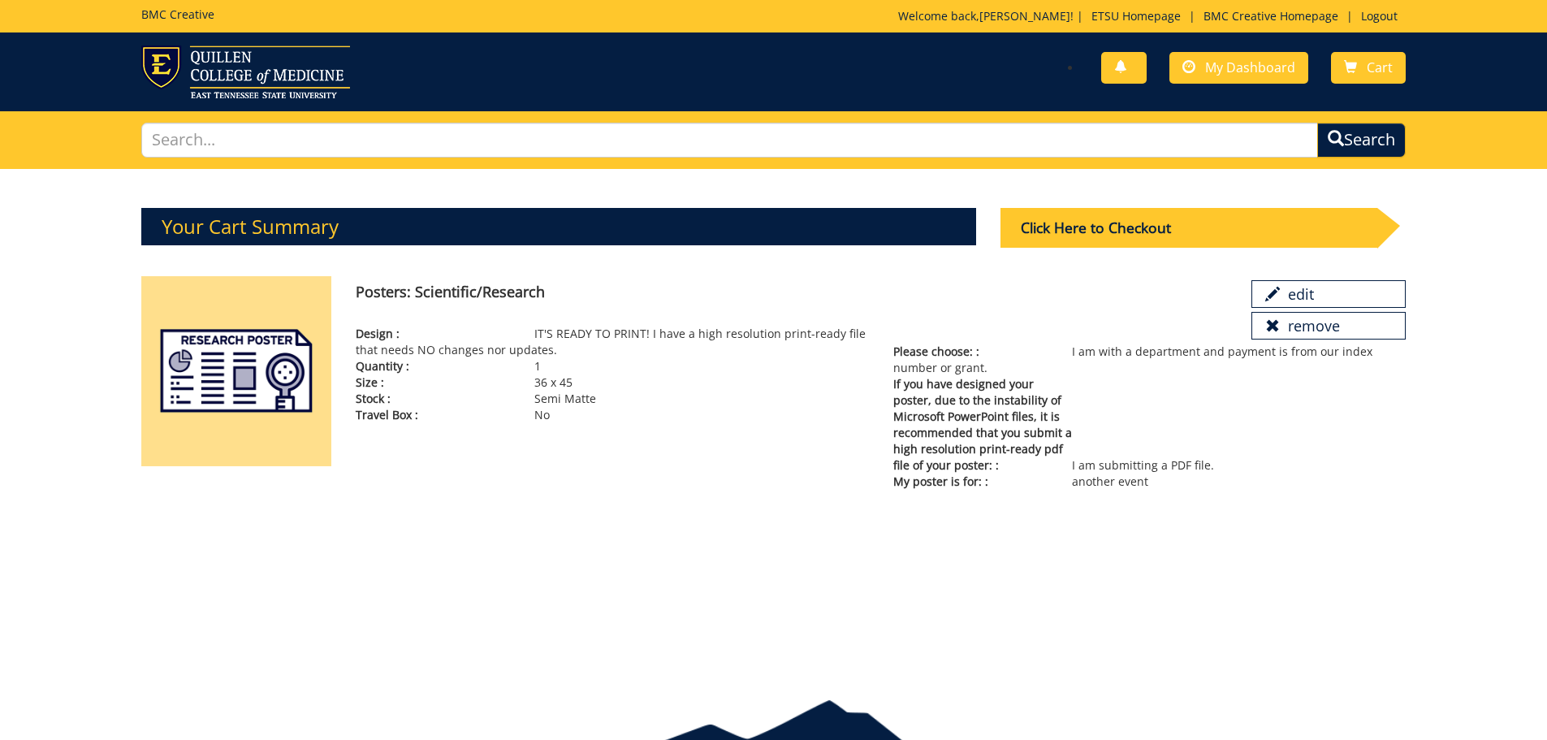
click at [1097, 427] on p "If you have designed your poster, due to the instability of Microsoft PowerPoin…" at bounding box center [1150, 424] width 513 height 97
click at [1299, 508] on div "Your Cart Summary Click Here to Checkout 1" at bounding box center [773, 420] width 1547 height 503
click at [1133, 216] on div "Click Here to Checkout" at bounding box center [1189, 228] width 377 height 40
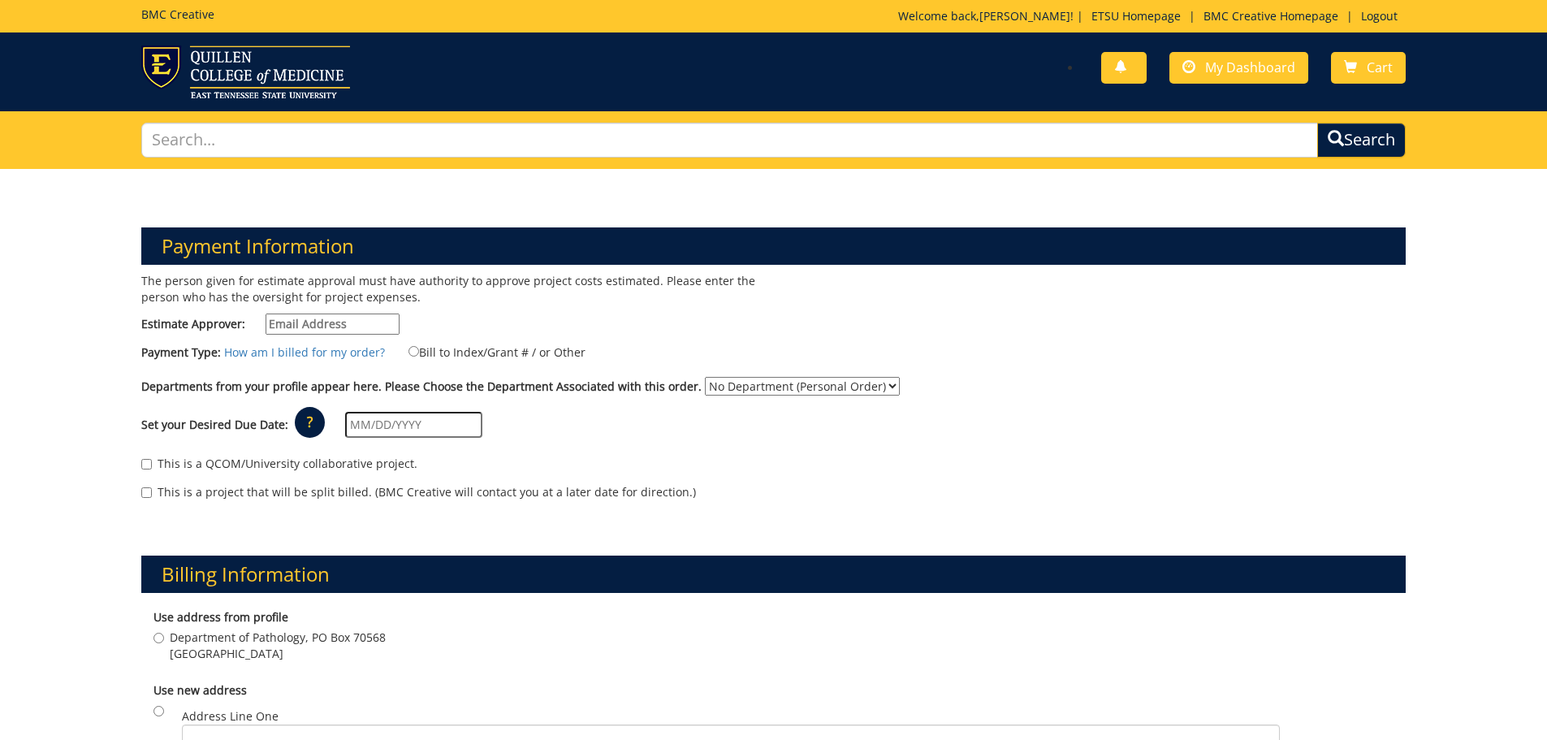
click at [343, 323] on input "Estimate Approver:" at bounding box center [333, 324] width 134 height 21
type input "shurbaji@etsu.edu"
click at [409, 354] on input "Bill to Index/Grant # / or Other" at bounding box center [414, 351] width 11 height 11
radio input "true"
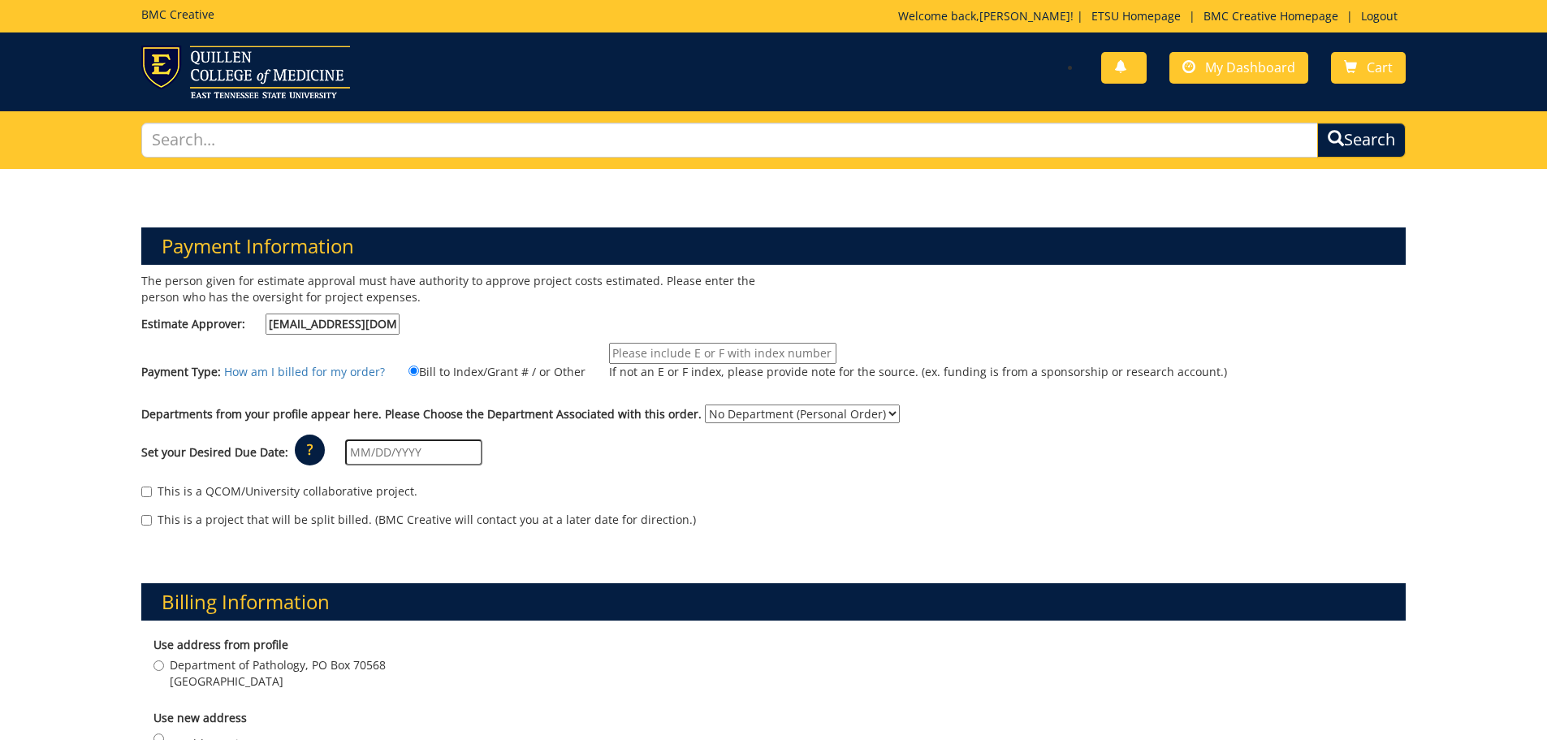
click at [703, 346] on input "If not an E or F index, please provide note for the source. (ex. funding is fro…" at bounding box center [722, 353] width 227 height 21
click at [793, 354] on input "E31540 (20-62200-100000-100-74510-200-520-999-999-999-99)" at bounding box center [722, 353] width 227 height 21
type input "E31540 (20-62200-100000-100-74520-200-520-999-999-999-99)"
click at [1111, 400] on div "The person given for estimate approval must have authority to approve project c…" at bounding box center [774, 408] width 1290 height 271
click at [813, 353] on input "E31540 (20-62200-100000-100-74520-200-520-999-999-999-99)" at bounding box center [722, 353] width 227 height 21
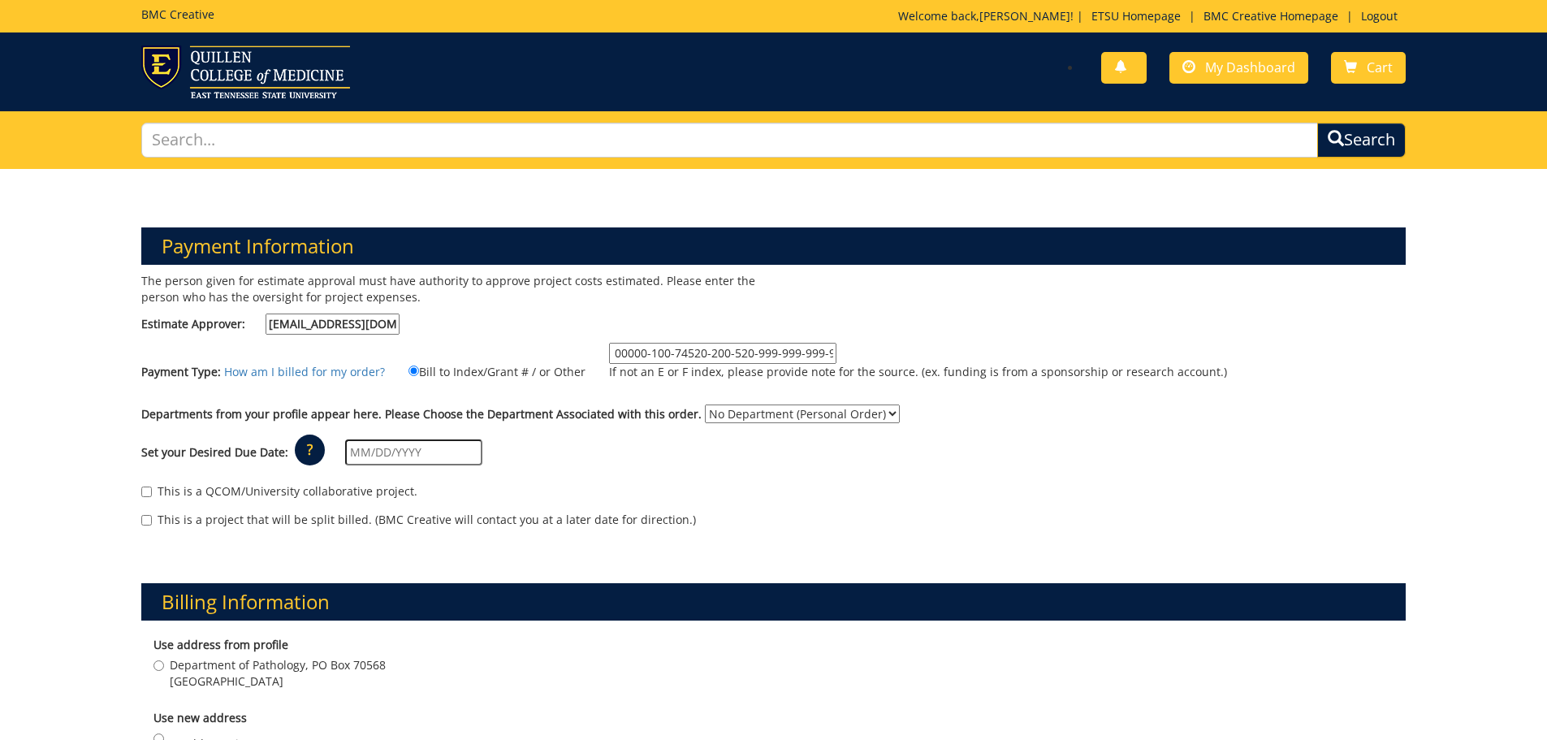
scroll to position [0, 111]
drag, startPoint x: 650, startPoint y: 353, endPoint x: 821, endPoint y: 361, distance: 171.6
click at [821, 361] on input "E31540 (20-62200-100000-100-74520-200-520-999-999-999-99)" at bounding box center [722, 353] width 227 height 21
click at [859, 413] on select "No Department (Personal Order) Pathology" at bounding box center [802, 414] width 195 height 19
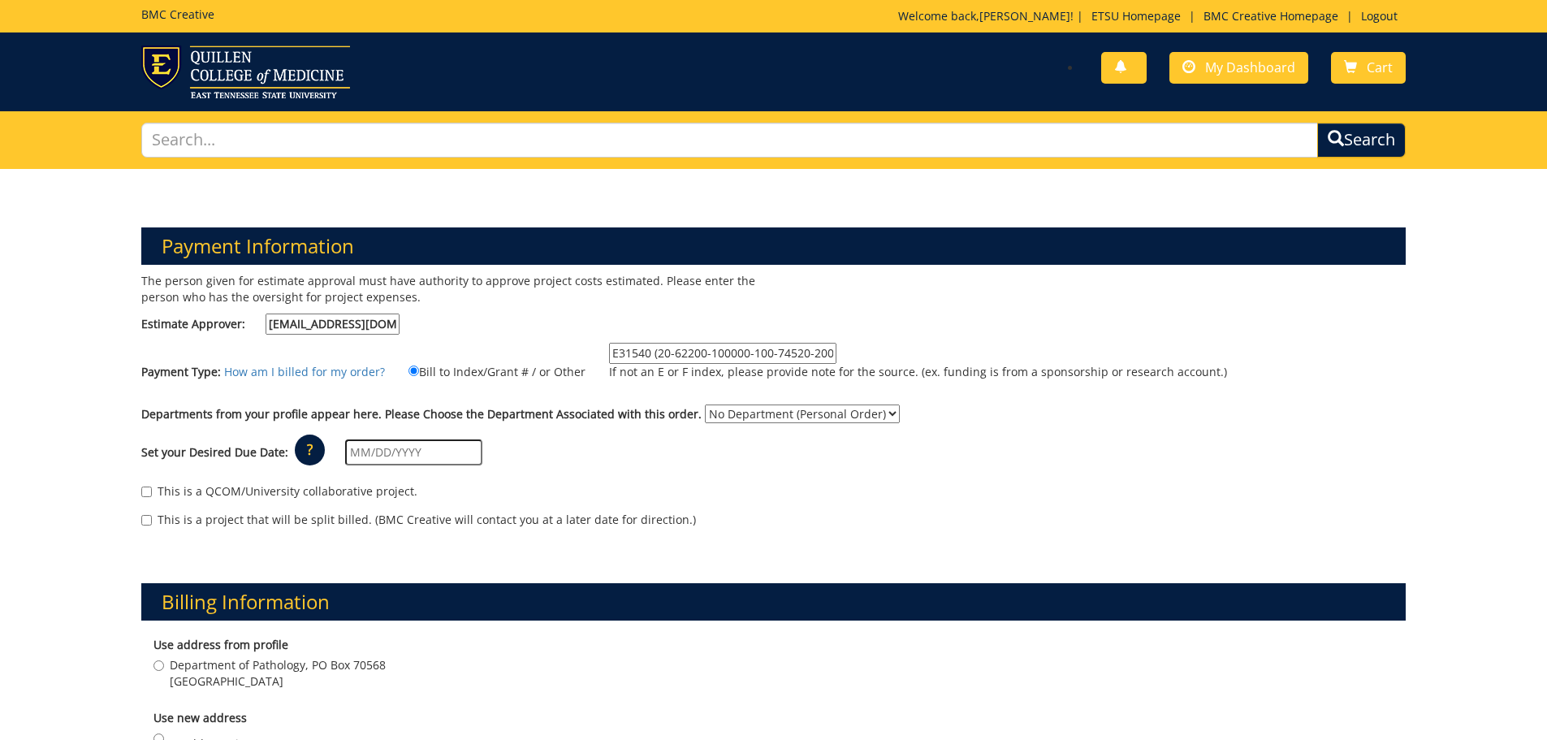
select select "137"
click at [705, 405] on select "No Department (Personal Order) Pathology" at bounding box center [802, 414] width 195 height 19
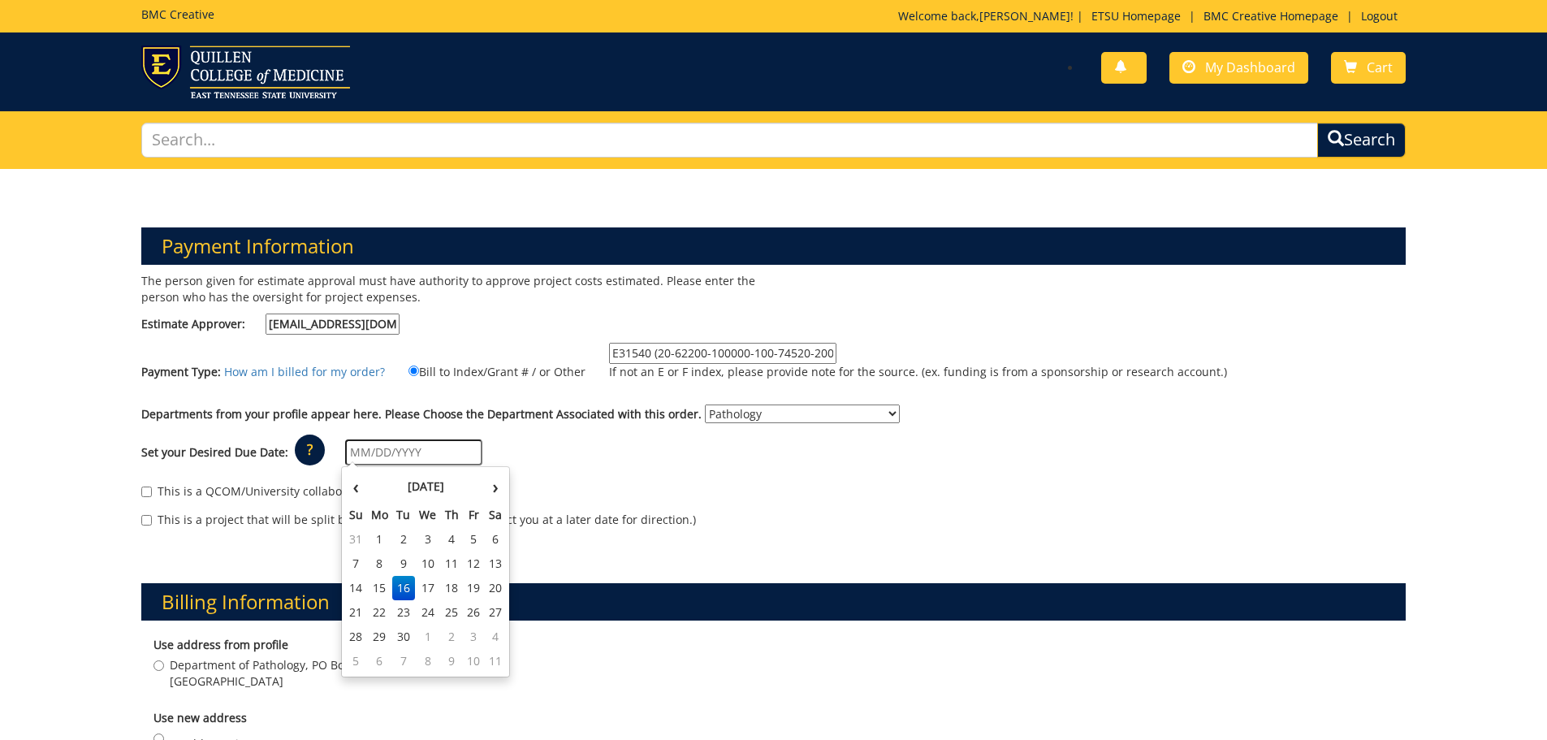
click at [372, 456] on input "text" at bounding box center [413, 452] width 137 height 26
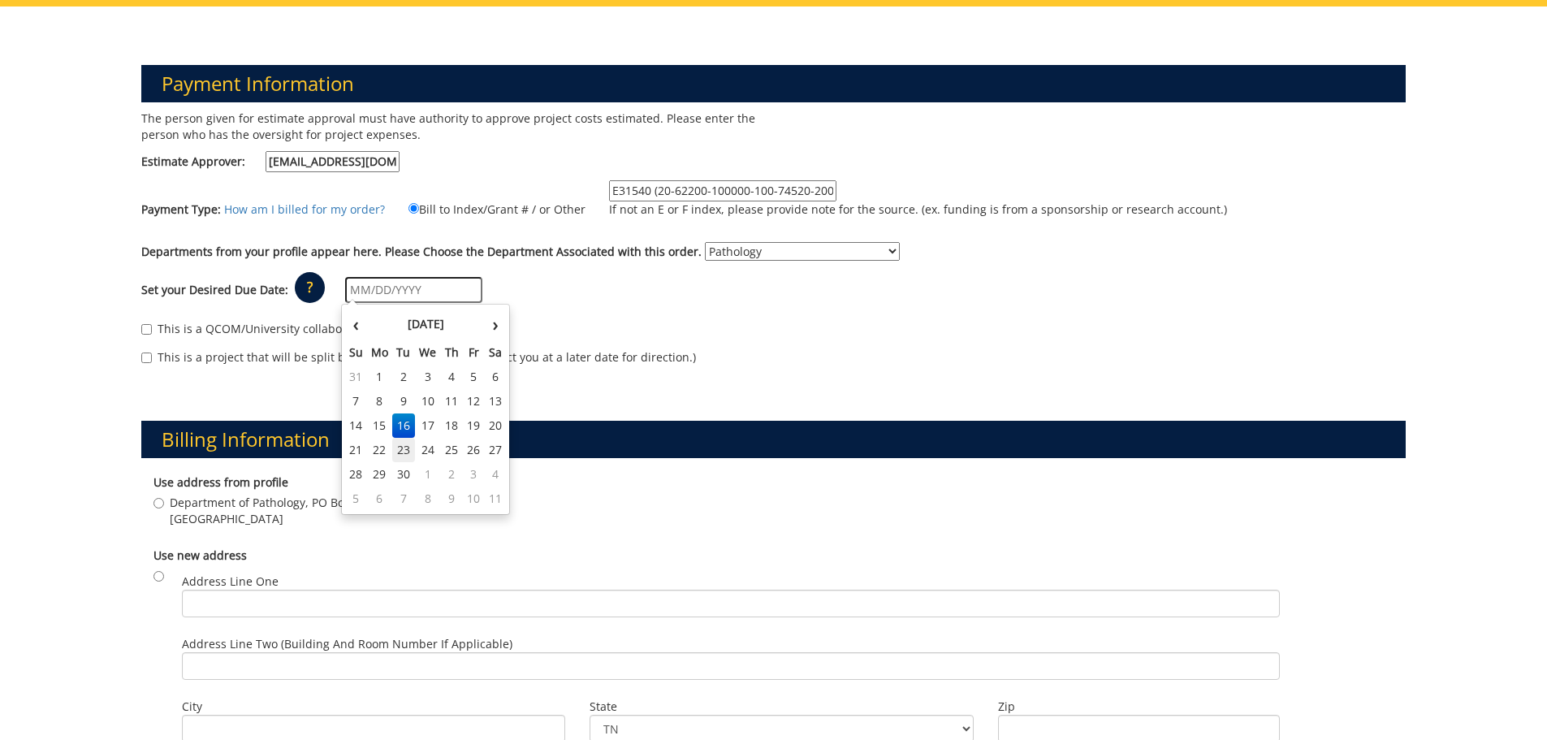
click at [410, 457] on td "23" at bounding box center [403, 450] width 23 height 24
type input "[DATE]"
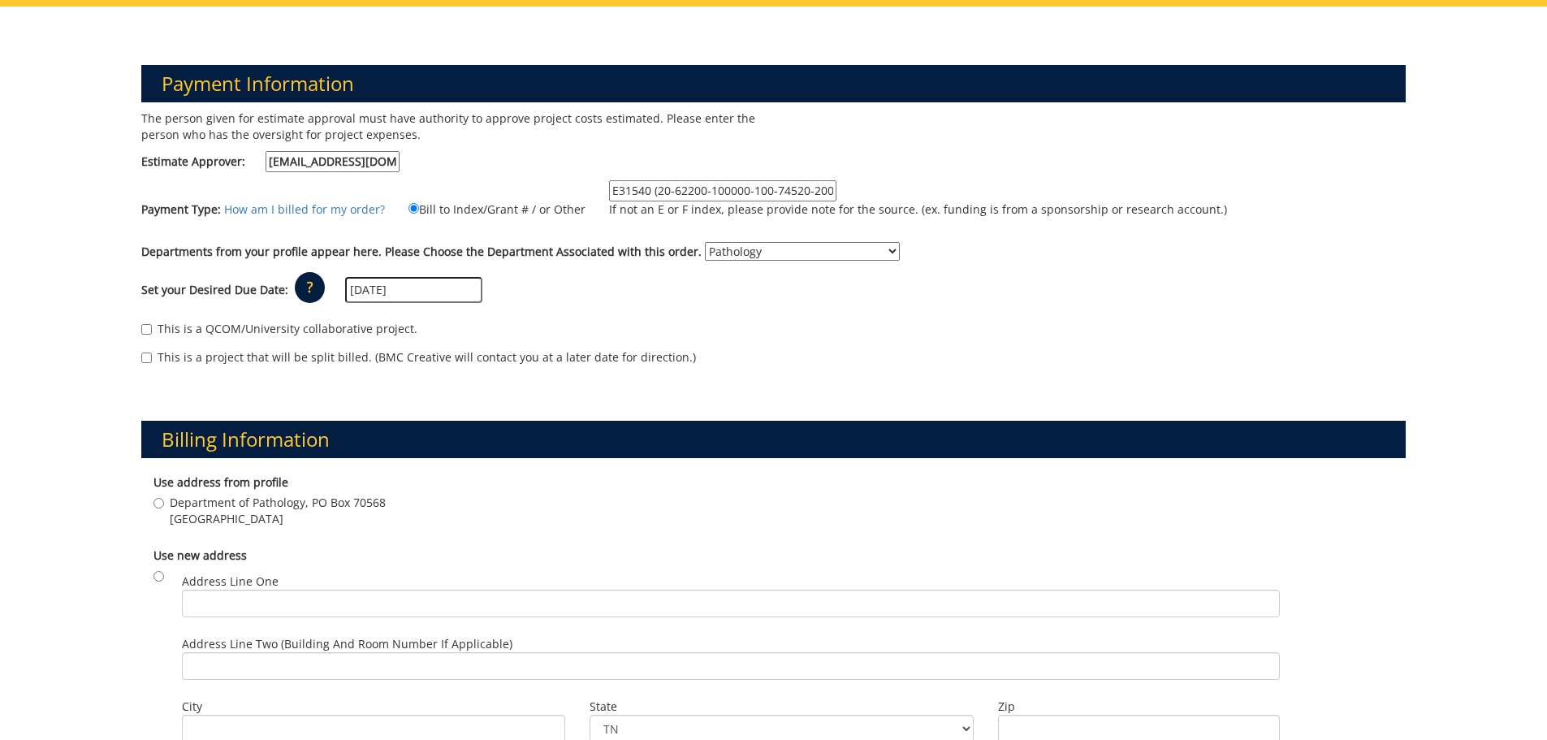
scroll to position [325, 0]
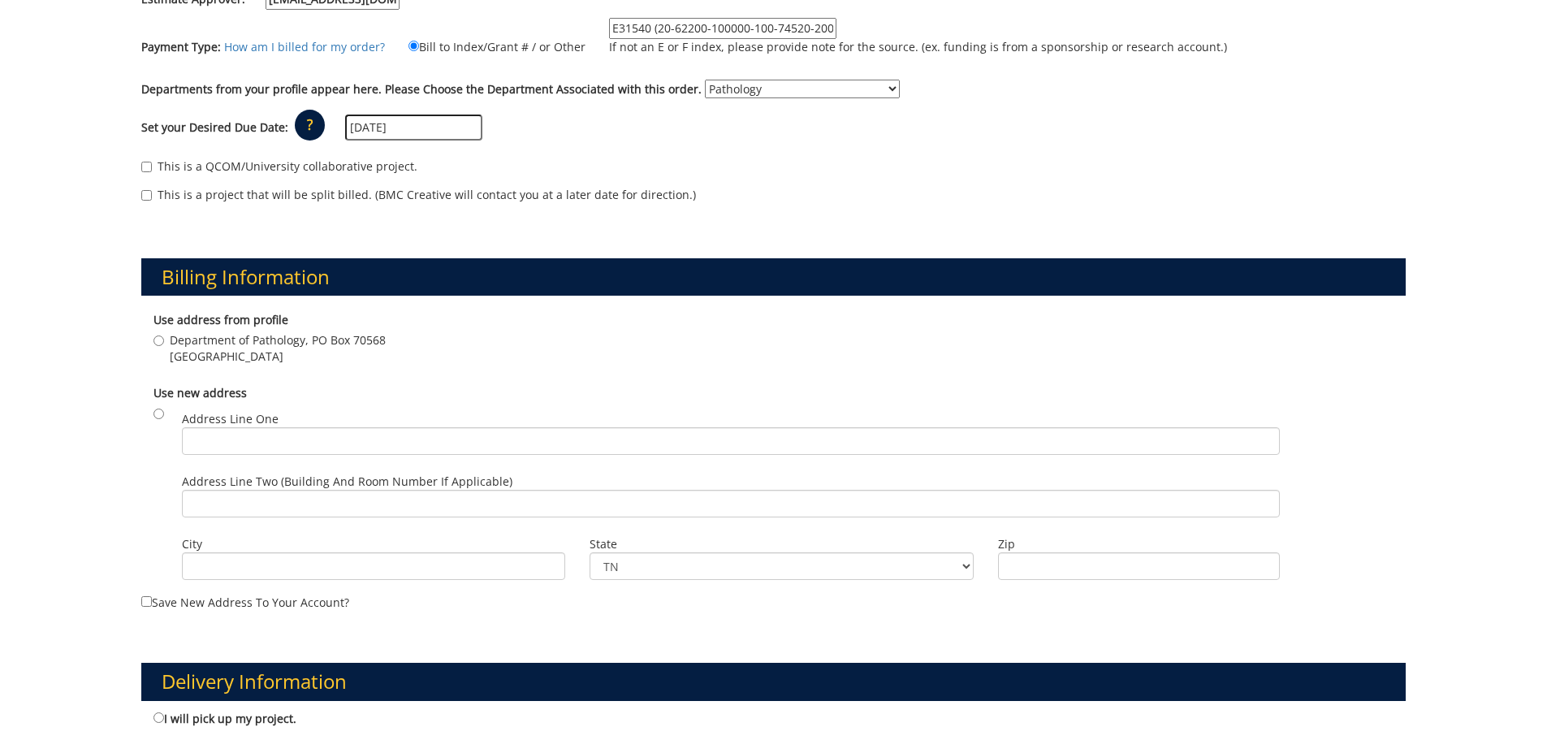
click at [148, 333] on div "Use address from profile Department of Pathology, PO Box 70568 Johnson City , T…" at bounding box center [774, 340] width 1266 height 73
click at [149, 339] on div "Use address from profile Department of Pathology, PO Box 70568 Johnson City , T…" at bounding box center [774, 340] width 1266 height 73
click at [155, 340] on input "Department of Pathology, PO Box 70568 Johnson City , TN 37614" at bounding box center [159, 340] width 11 height 11
radio input "true"
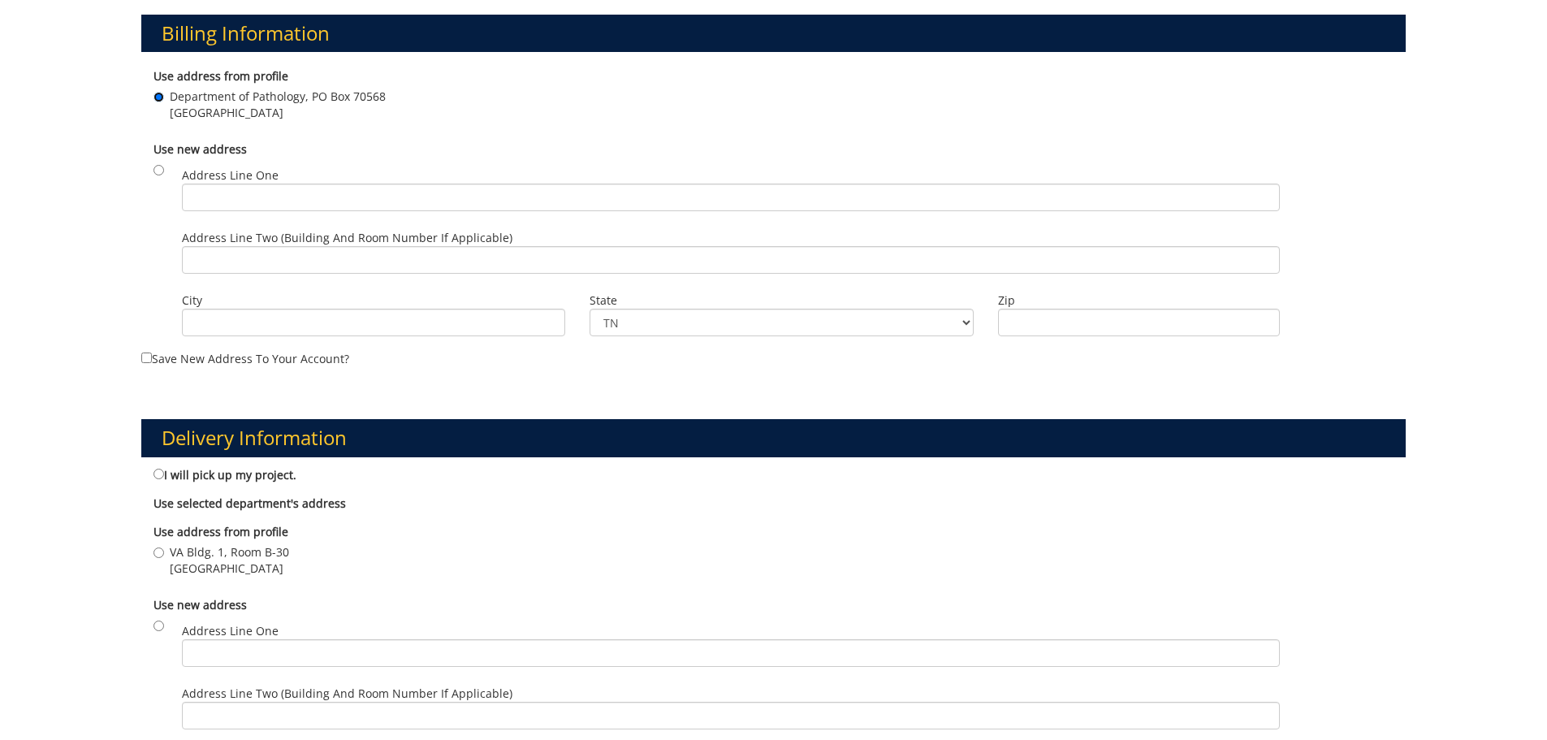
scroll to position [731, 0]
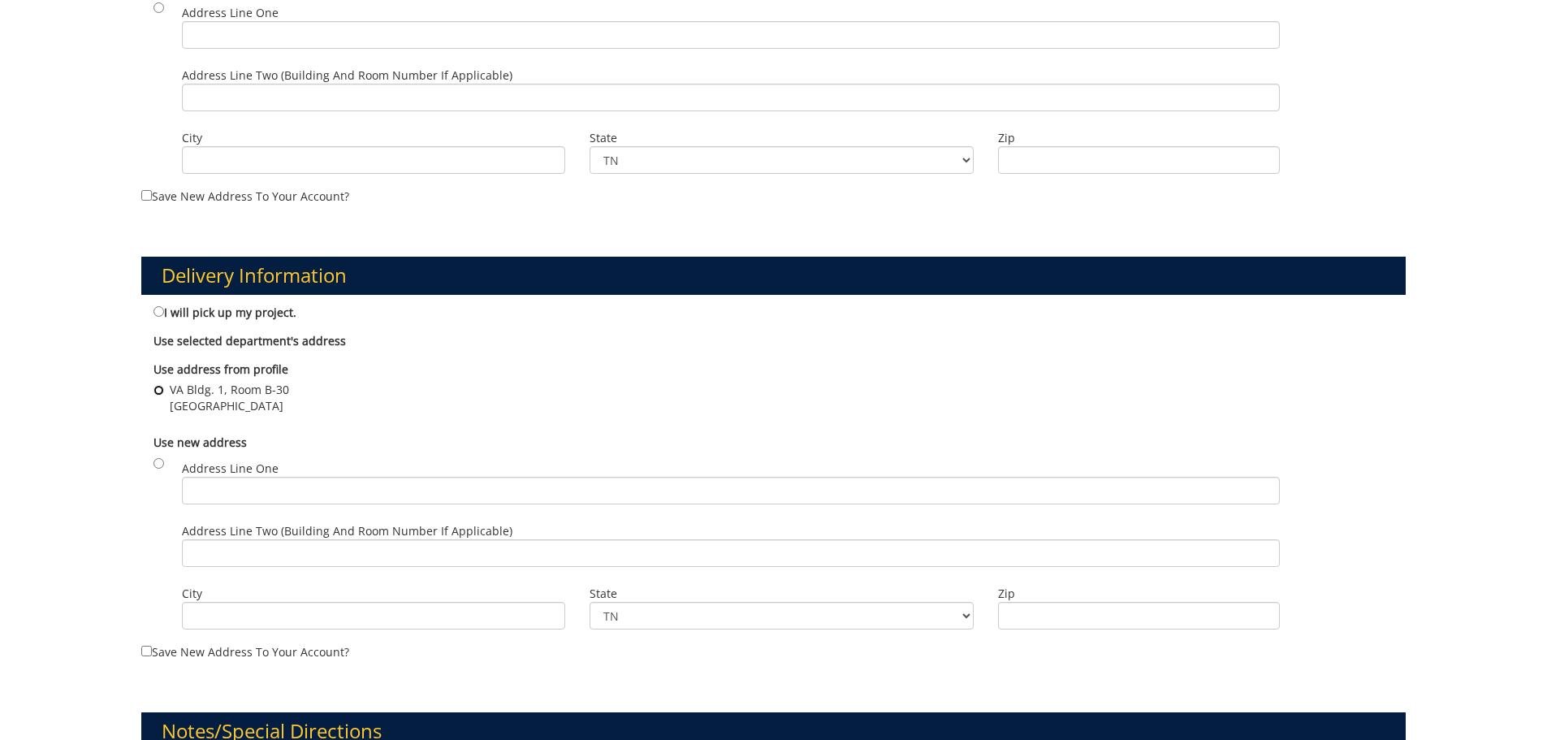
click at [158, 387] on input "VA Bldg. 1, Room B-30 Johnson City , TN 37614" at bounding box center [159, 390] width 11 height 11
radio input "true"
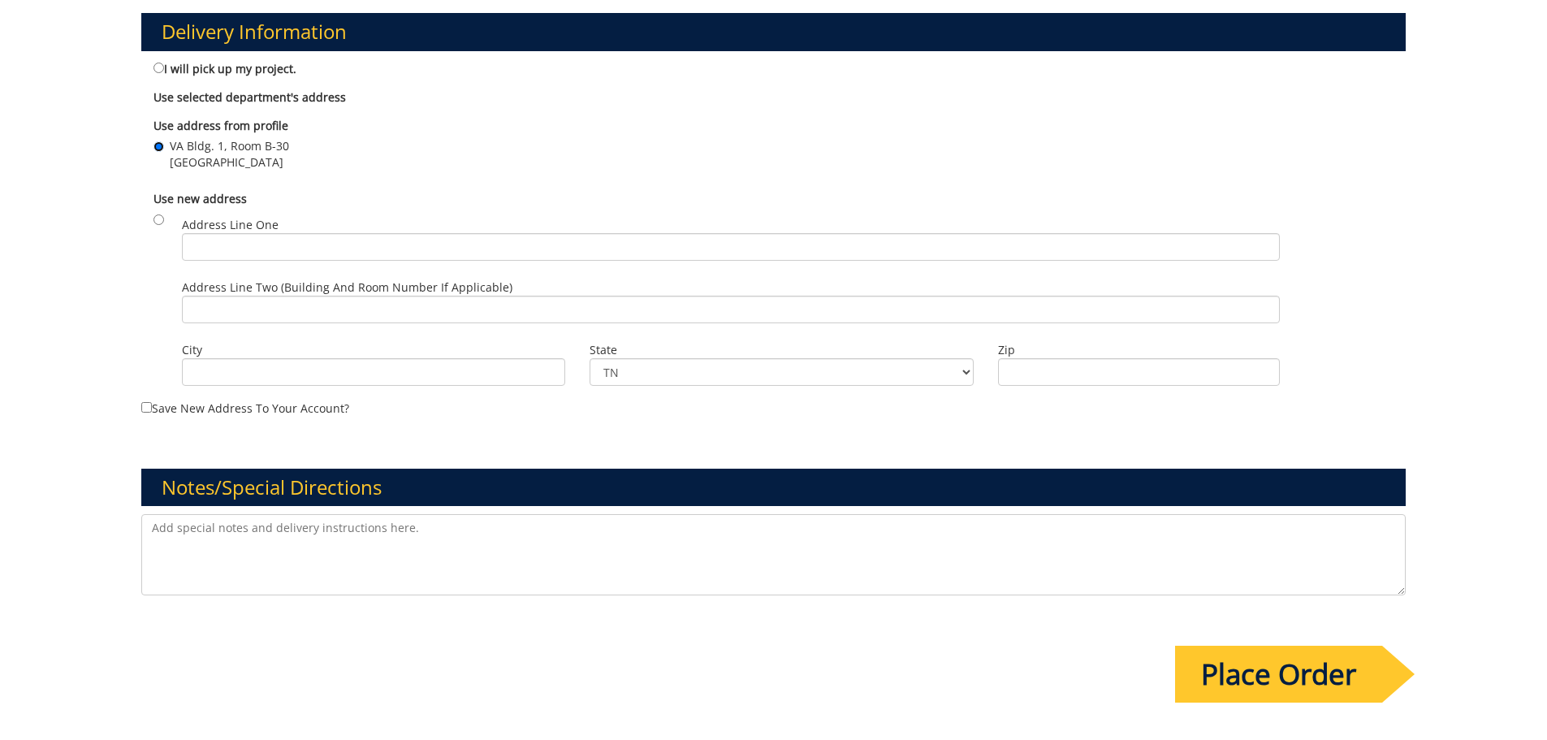
scroll to position [1056, 0]
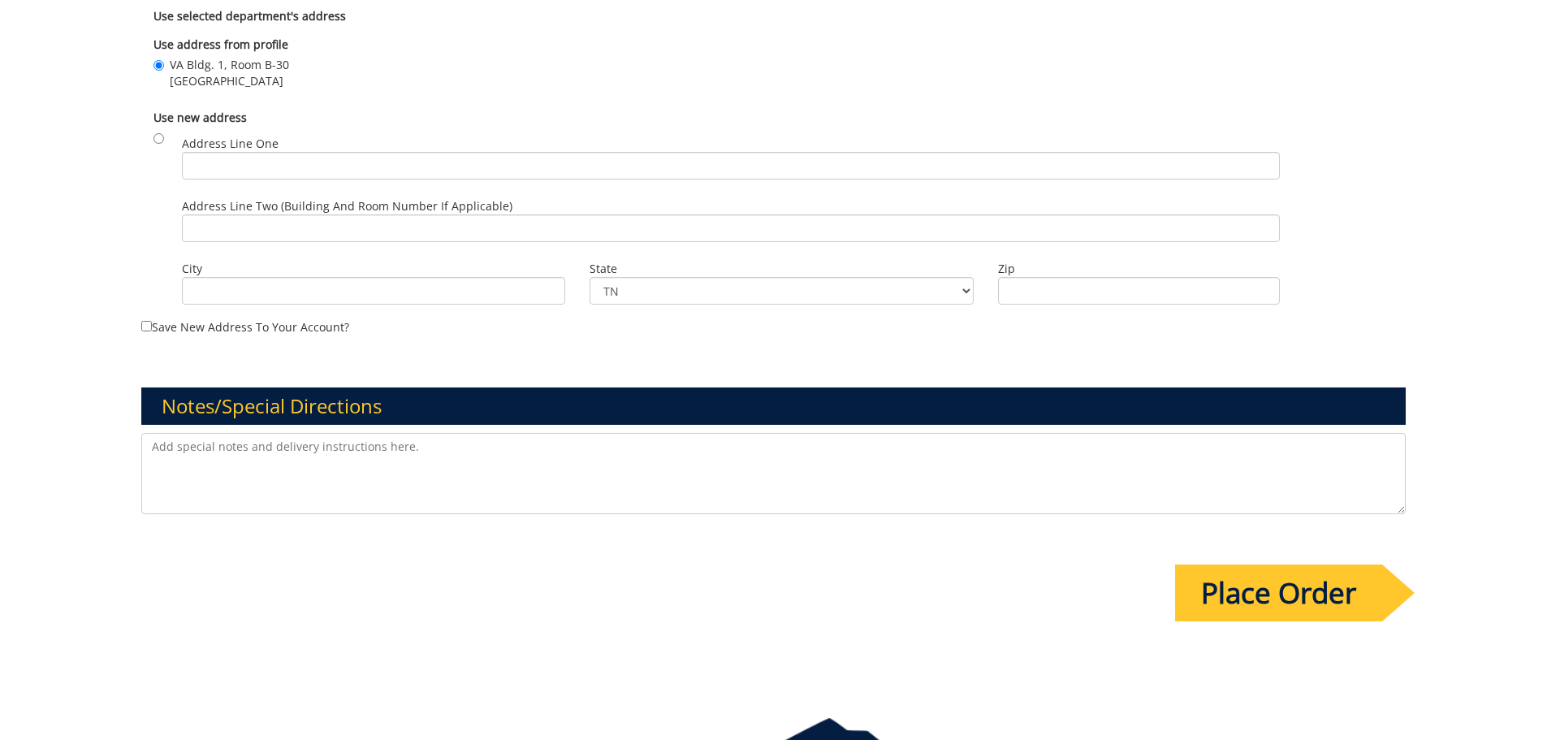
click at [188, 453] on textarea at bounding box center [774, 473] width 1266 height 81
click at [399, 449] on textarea "Please add Terri McFeature to this project. The account string" at bounding box center [774, 473] width 1266 height 81
click at [569, 454] on textarea "Please add Terri McFeature to this project. The voyager account string" at bounding box center [774, 473] width 1266 height 81
paste textarea "20-62200-100000-100-74520-200-520-999-999-999-99"
type textarea "Please add Terri McFeature to this project. The voyager account string is 20-62…"
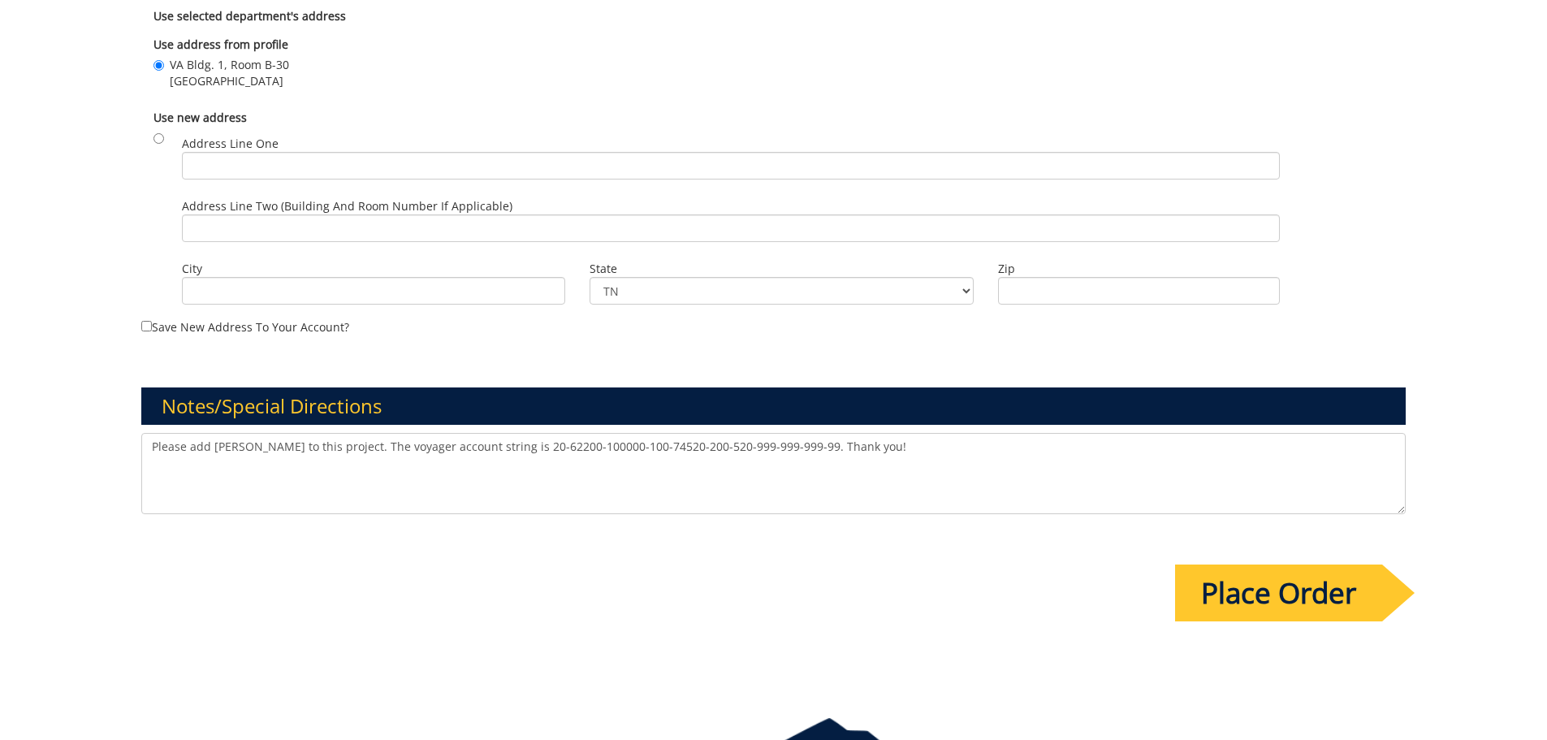
click at [1286, 599] on input "Place Order" at bounding box center [1278, 593] width 207 height 57
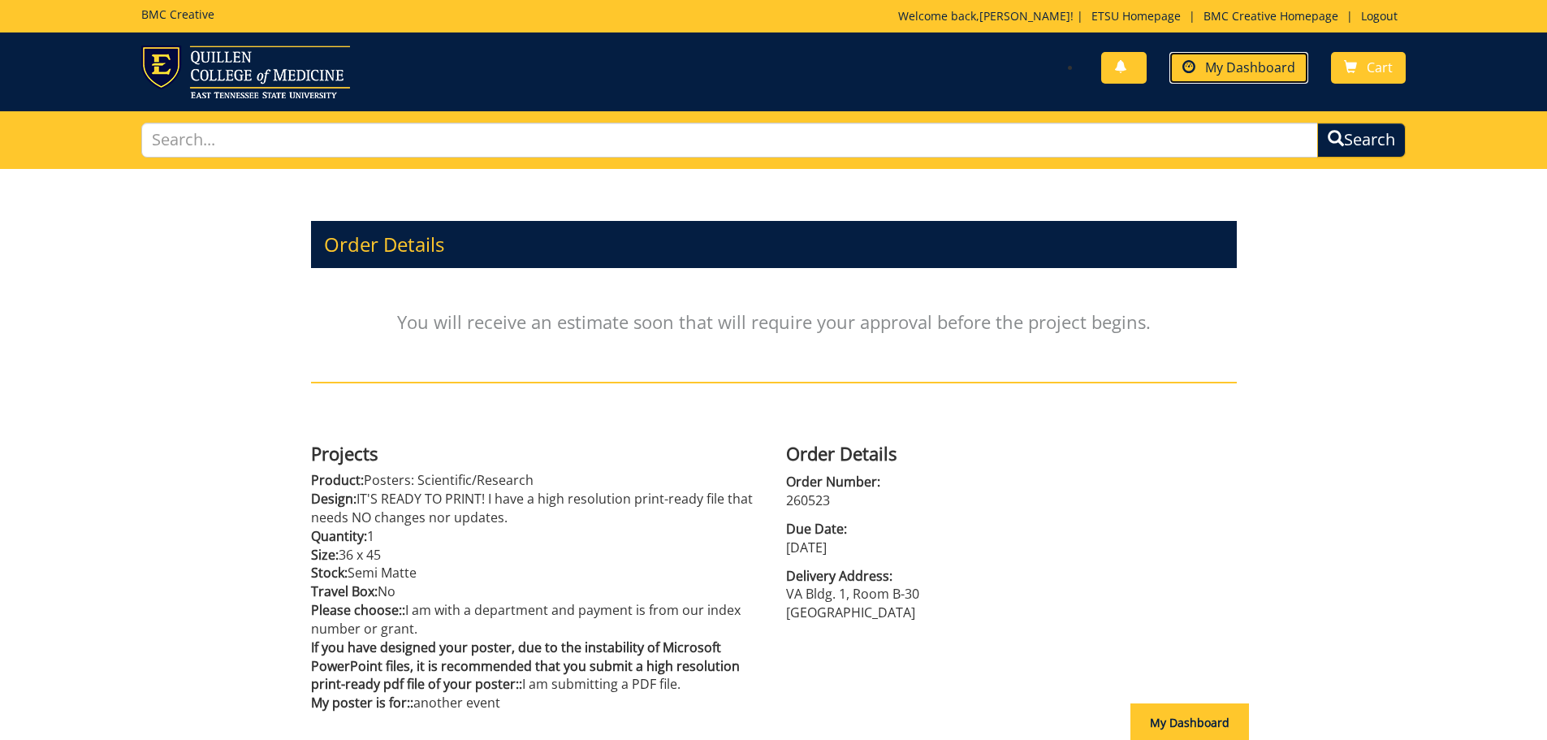
click at [1235, 79] on link "My Dashboard" at bounding box center [1239, 68] width 139 height 32
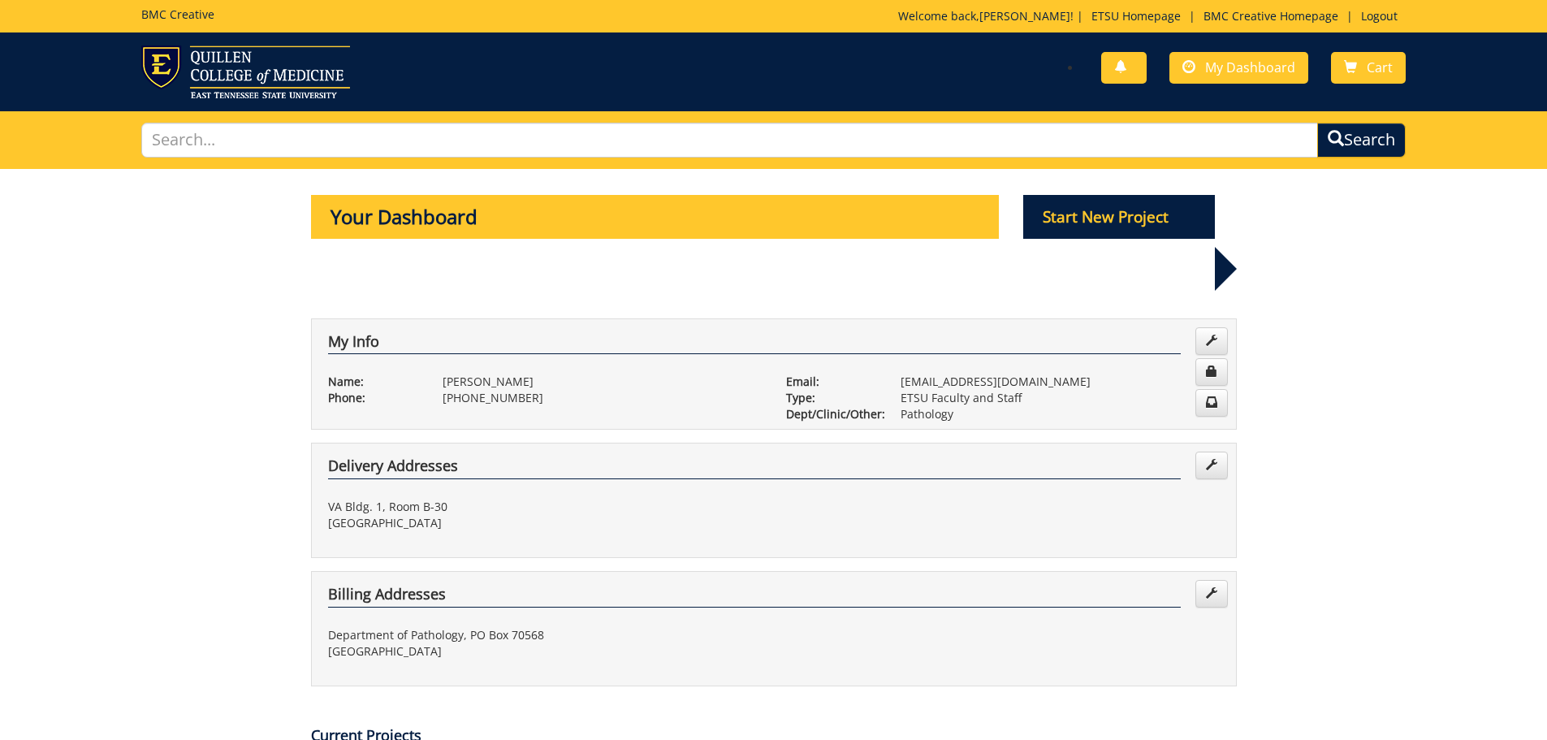
click at [1248, 63] on span "My Dashboard" at bounding box center [1250, 67] width 90 height 18
